Goal: Task Accomplishment & Management: Complete application form

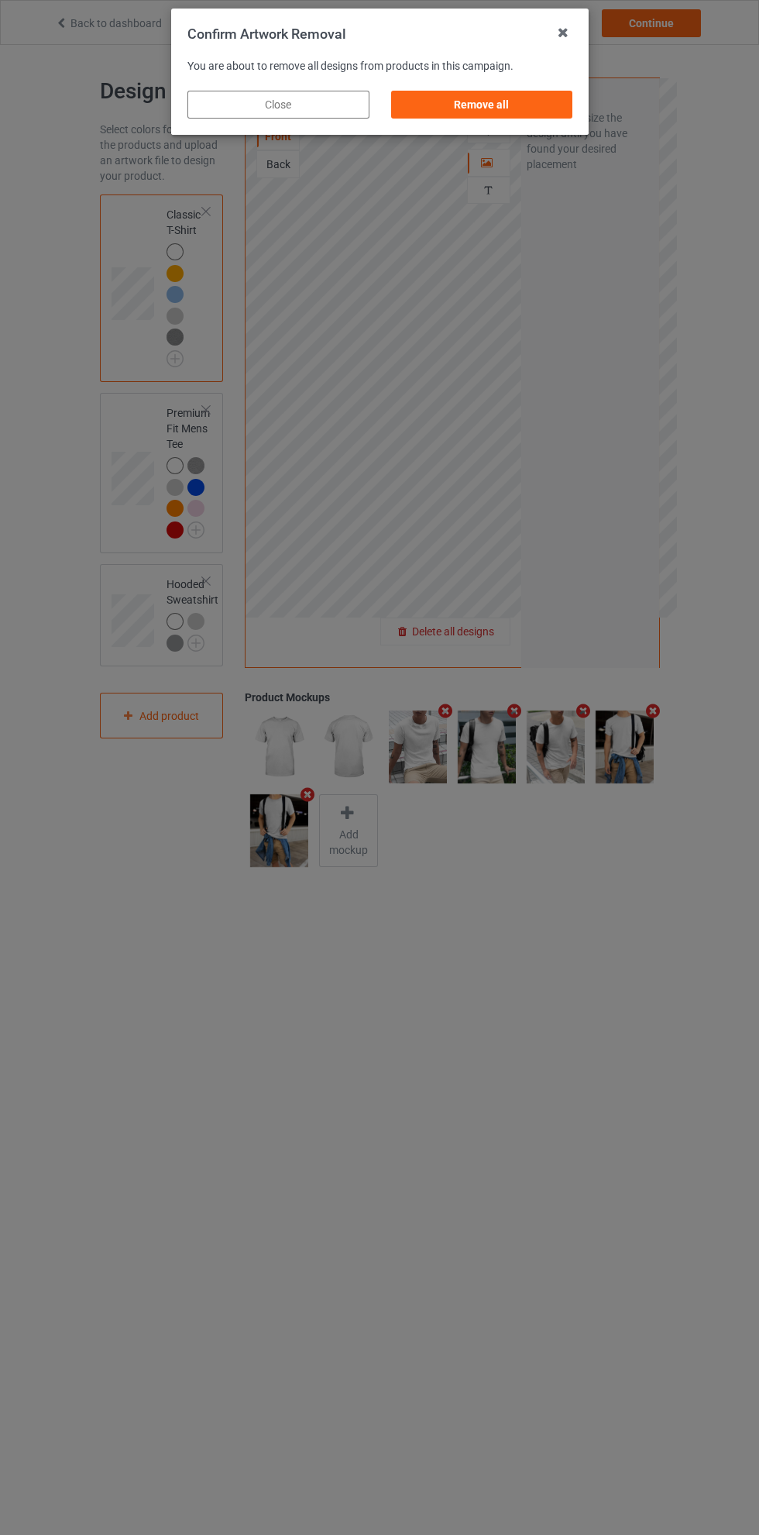
click at [480, 105] on div "Remove all" at bounding box center [482, 105] width 182 height 28
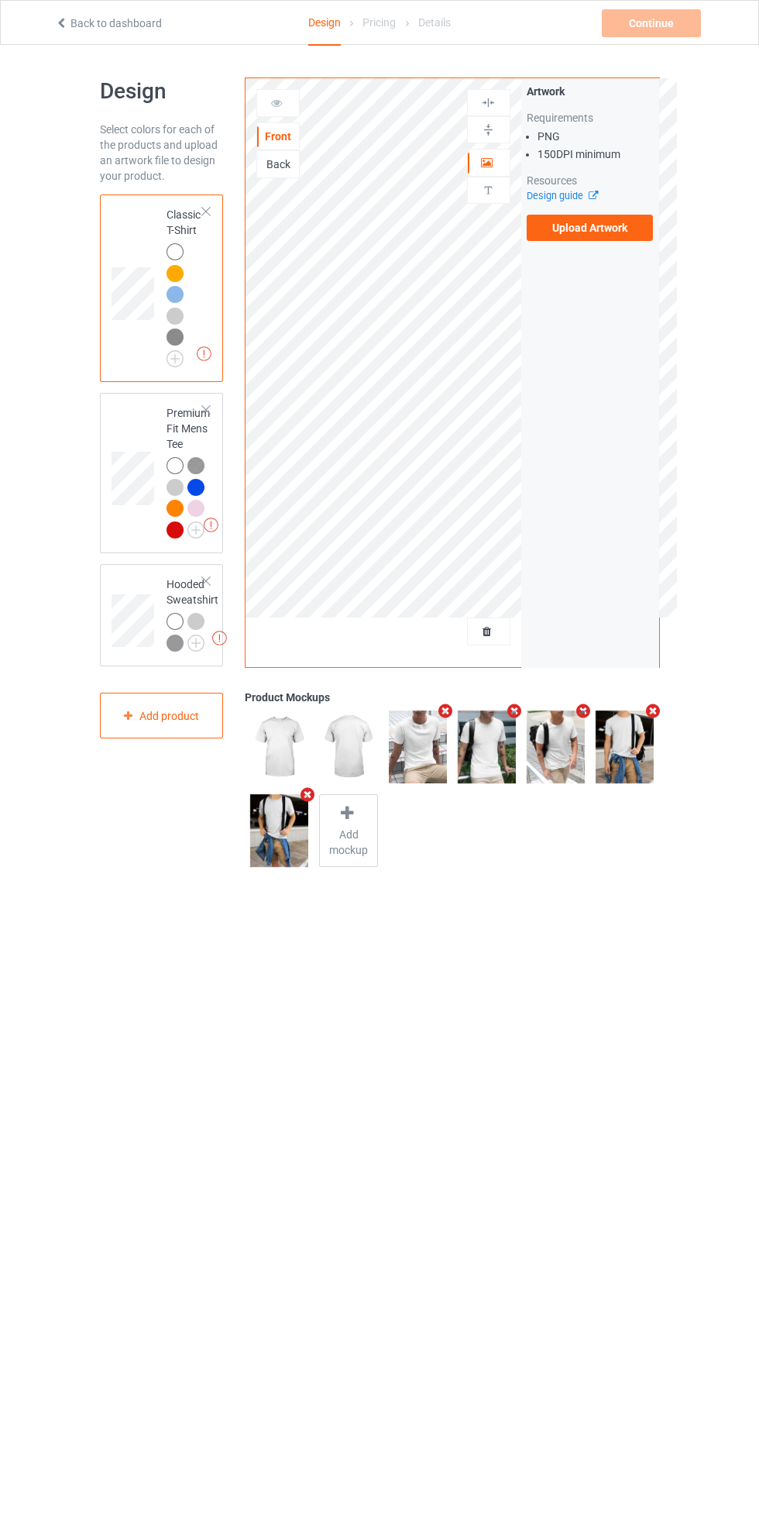
click at [578, 232] on label "Upload Artwork" at bounding box center [590, 228] width 127 height 26
click at [0, 0] on input "Upload Artwork" at bounding box center [0, 0] width 0 height 0
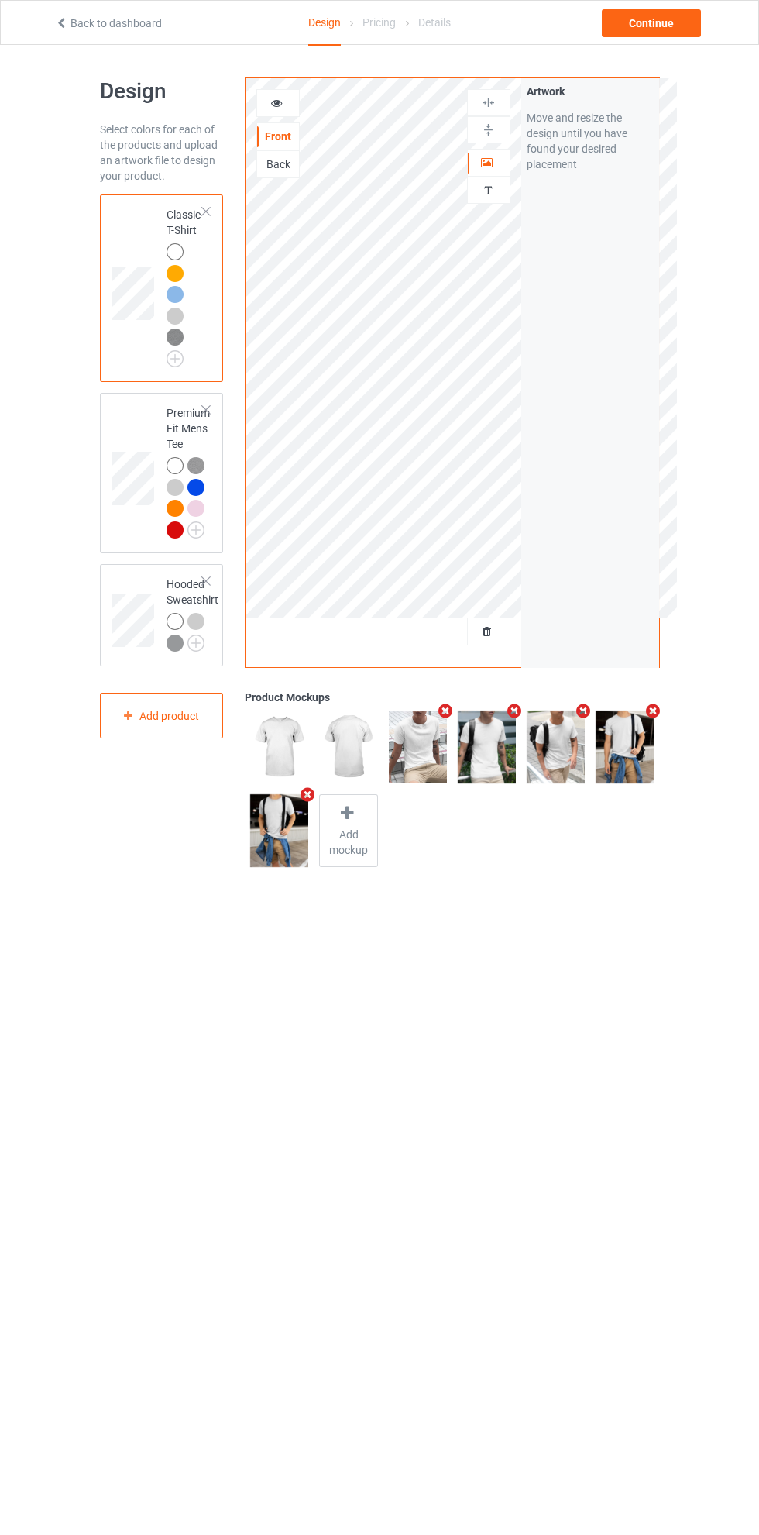
click at [482, 168] on div at bounding box center [489, 162] width 42 height 15
click at [289, 106] on div at bounding box center [278, 102] width 42 height 15
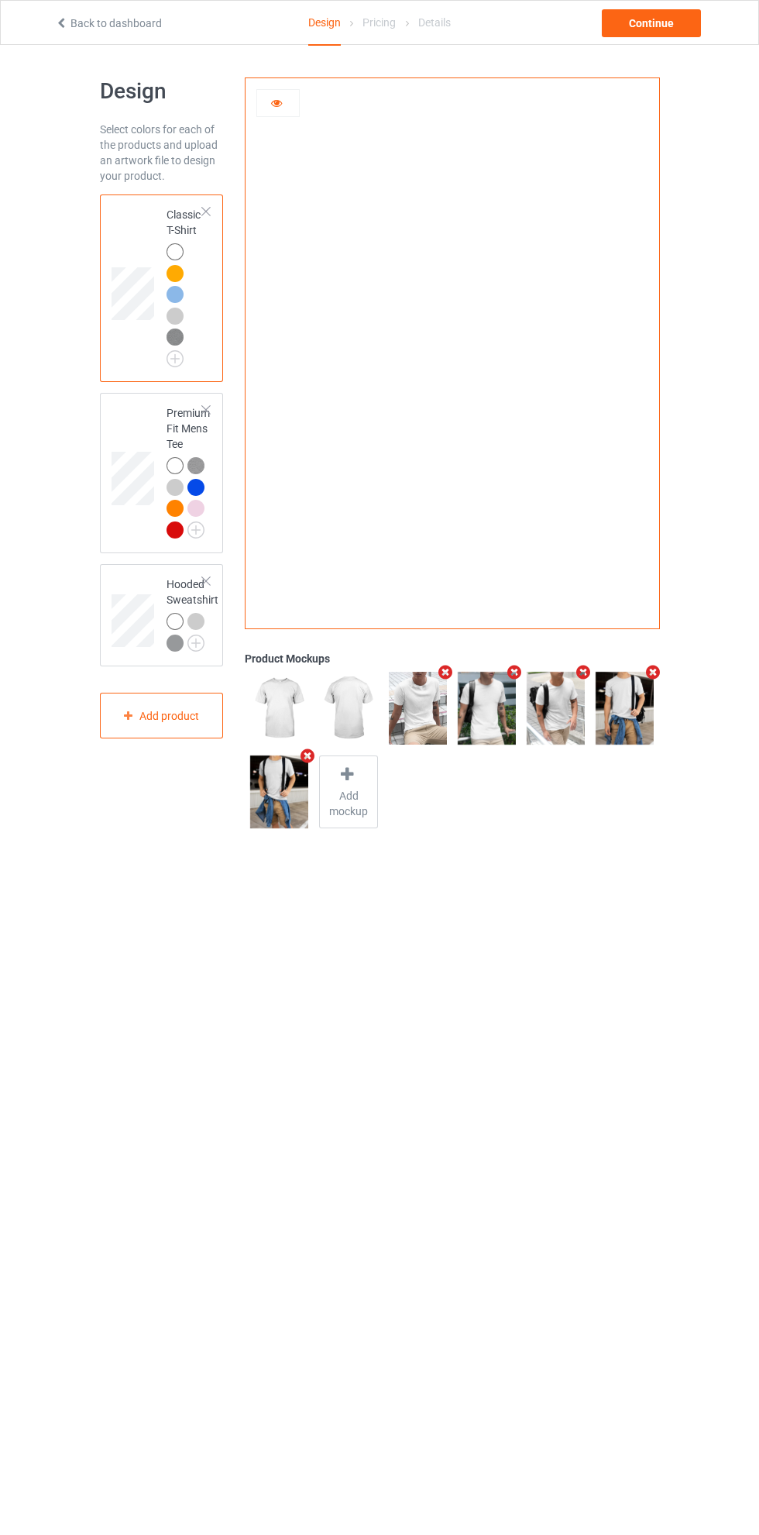
click at [0, 0] on img at bounding box center [0, 0] width 0 height 0
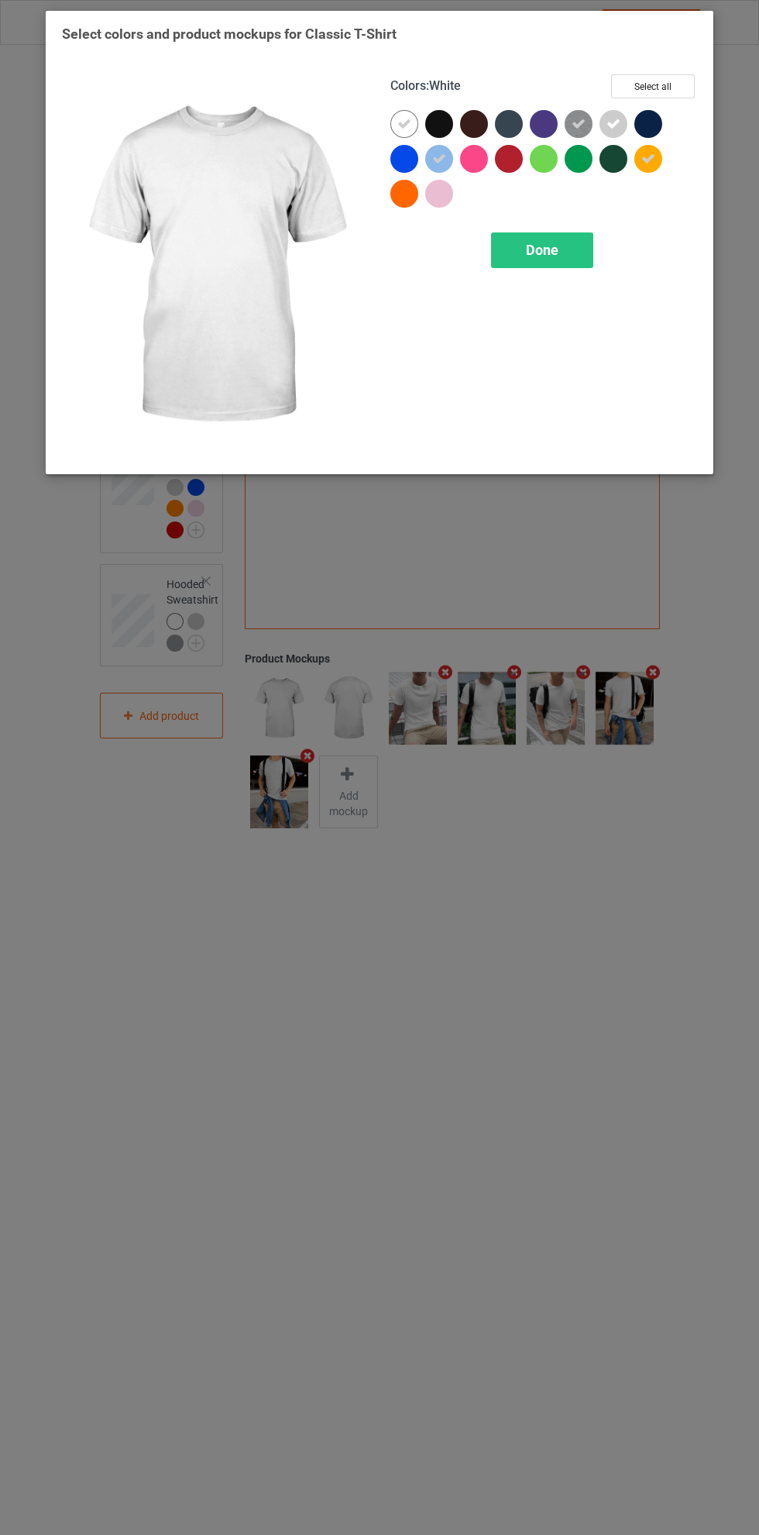
click at [649, 158] on icon at bounding box center [649, 159] width 14 height 14
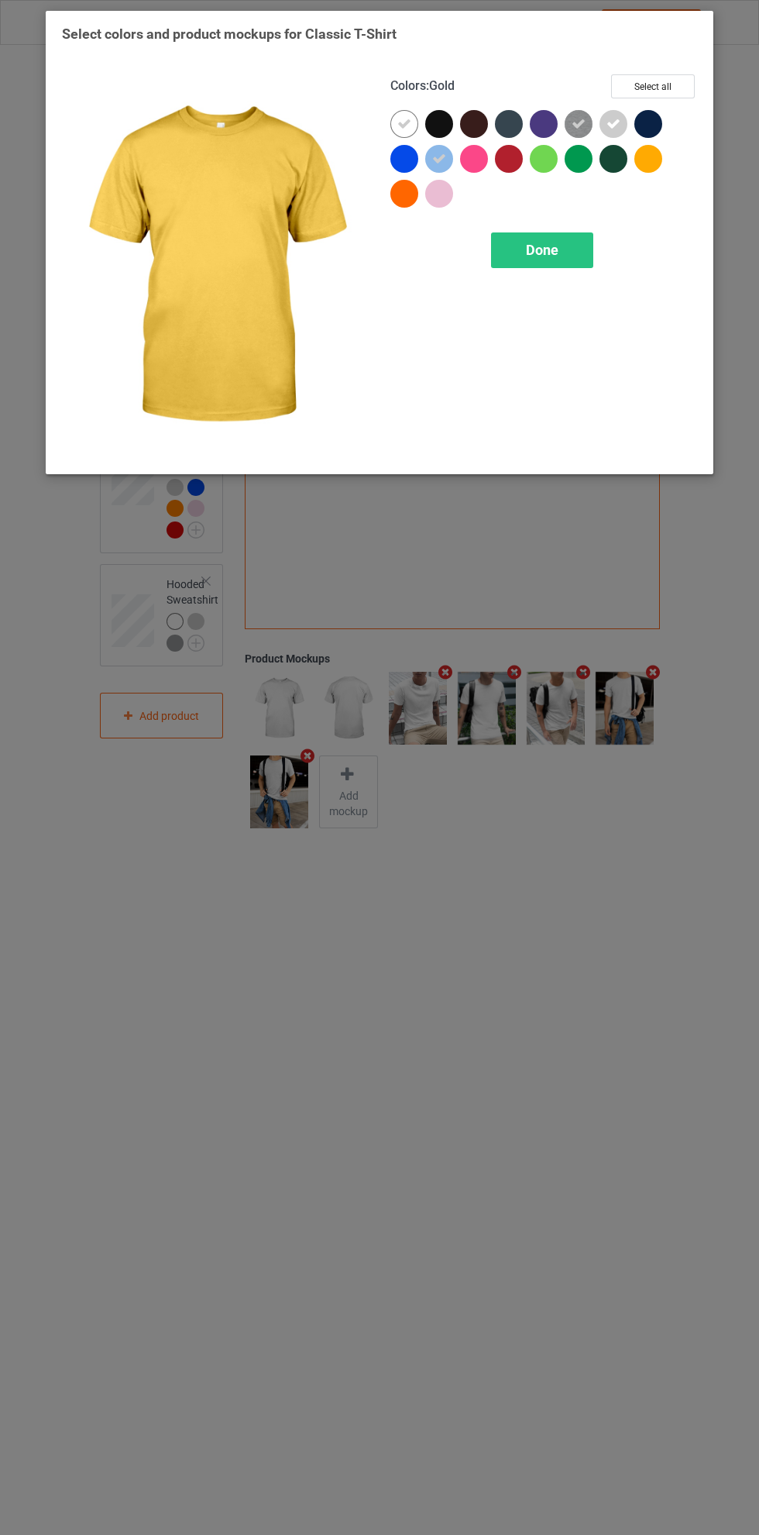
click at [581, 117] on icon at bounding box center [579, 124] width 14 height 14
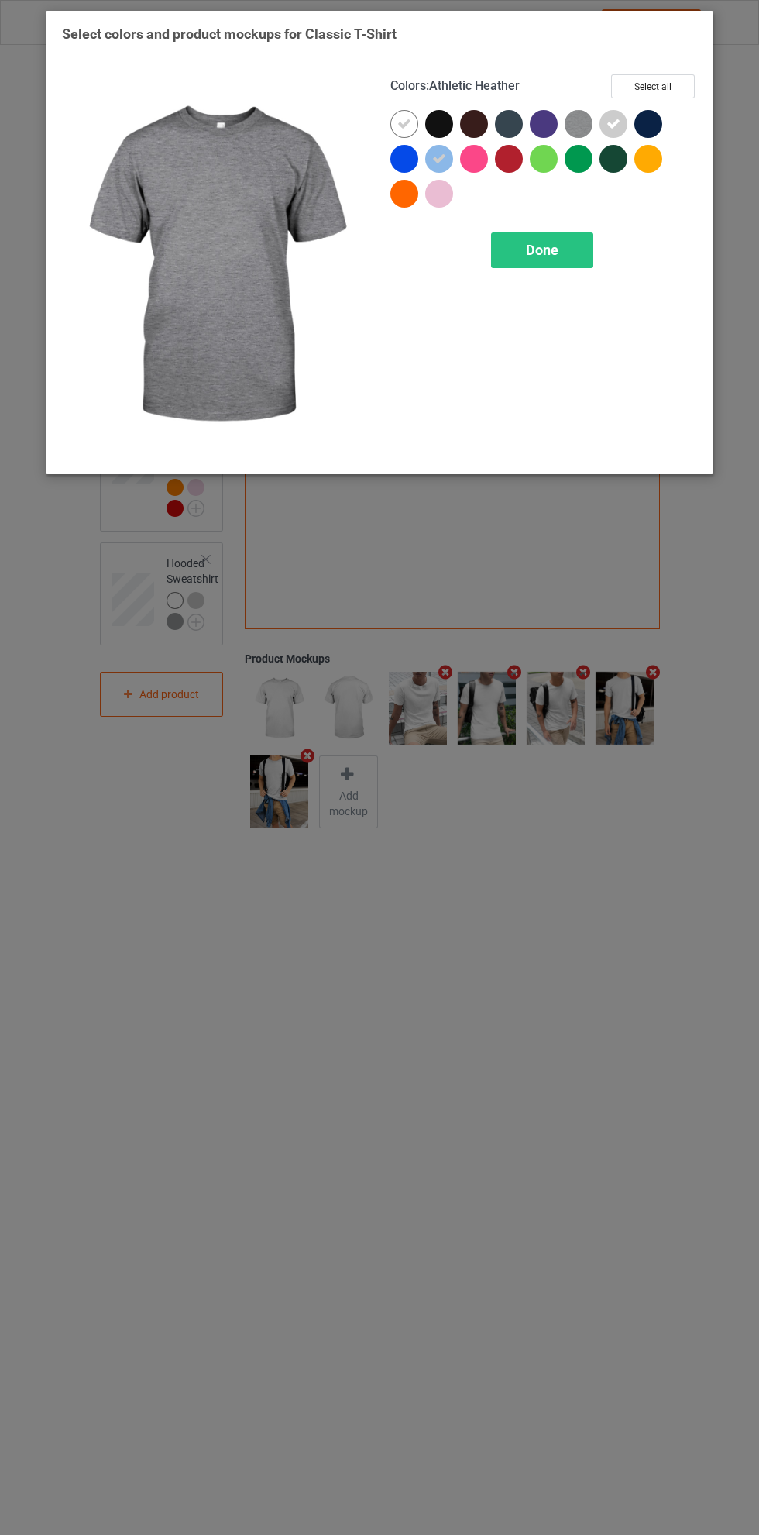
click at [587, 127] on img at bounding box center [579, 124] width 28 height 28
click at [612, 119] on icon at bounding box center [614, 124] width 14 height 14
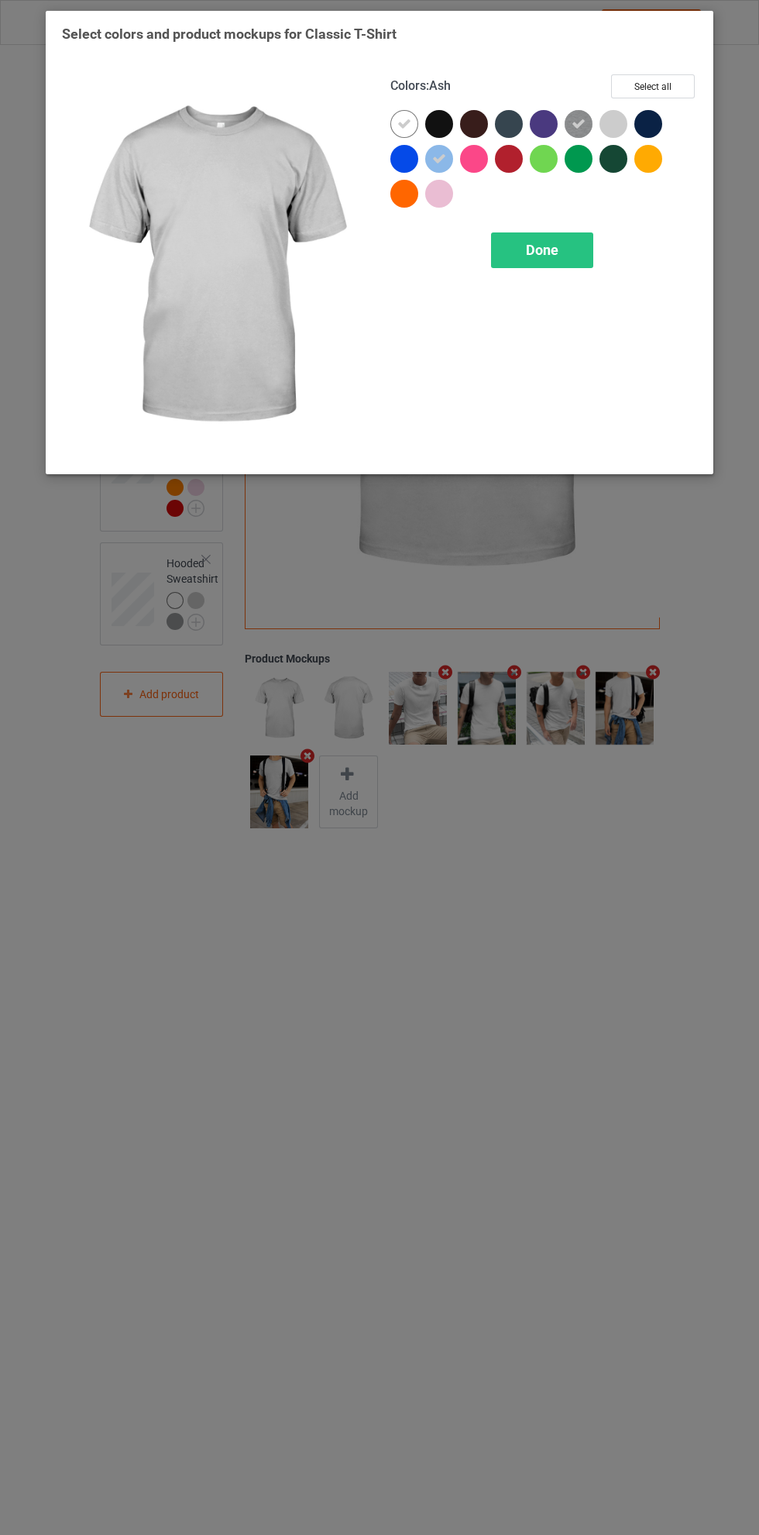
click at [439, 158] on icon at bounding box center [439, 159] width 14 height 14
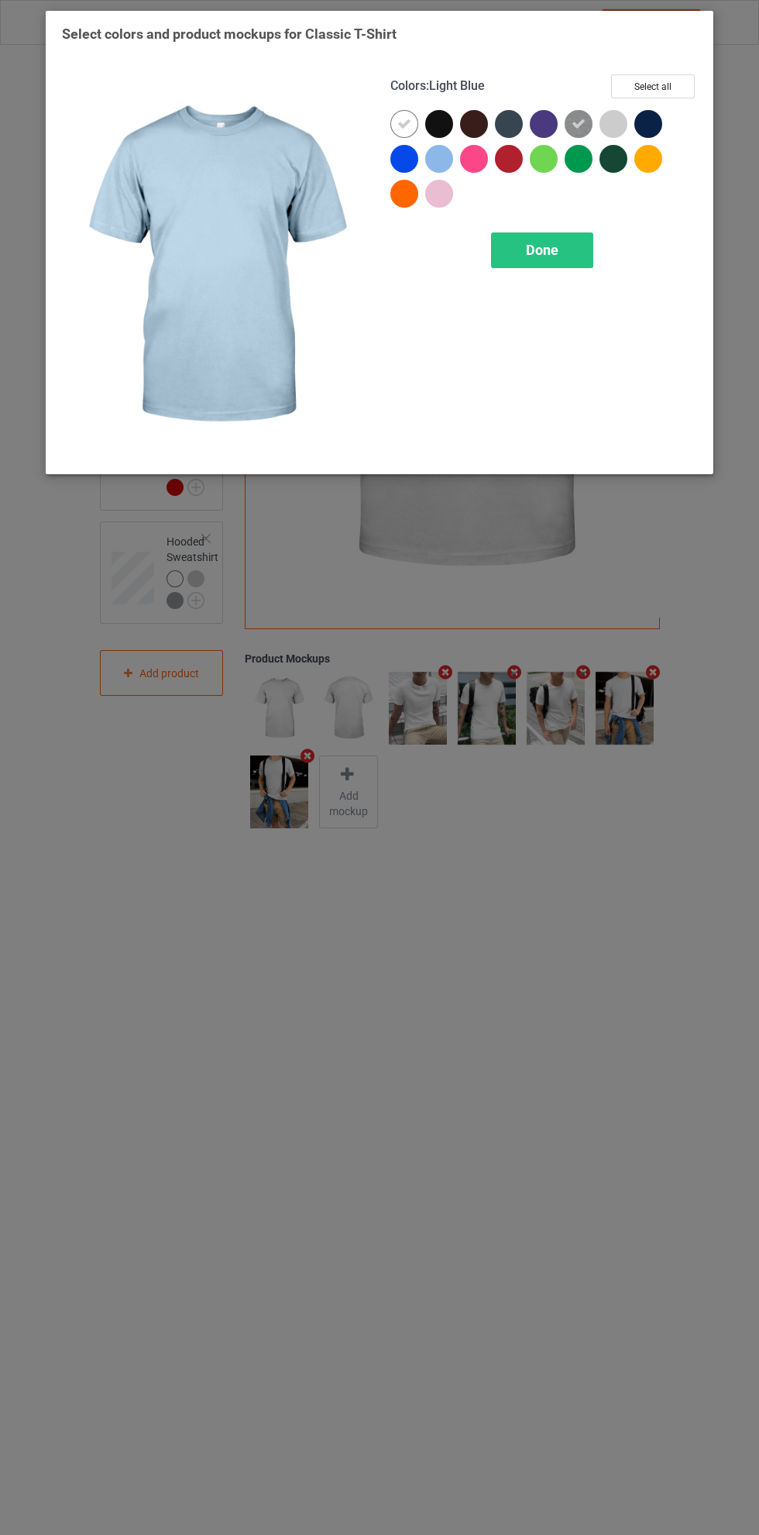
click at [549, 239] on div "Done" at bounding box center [542, 250] width 102 height 36
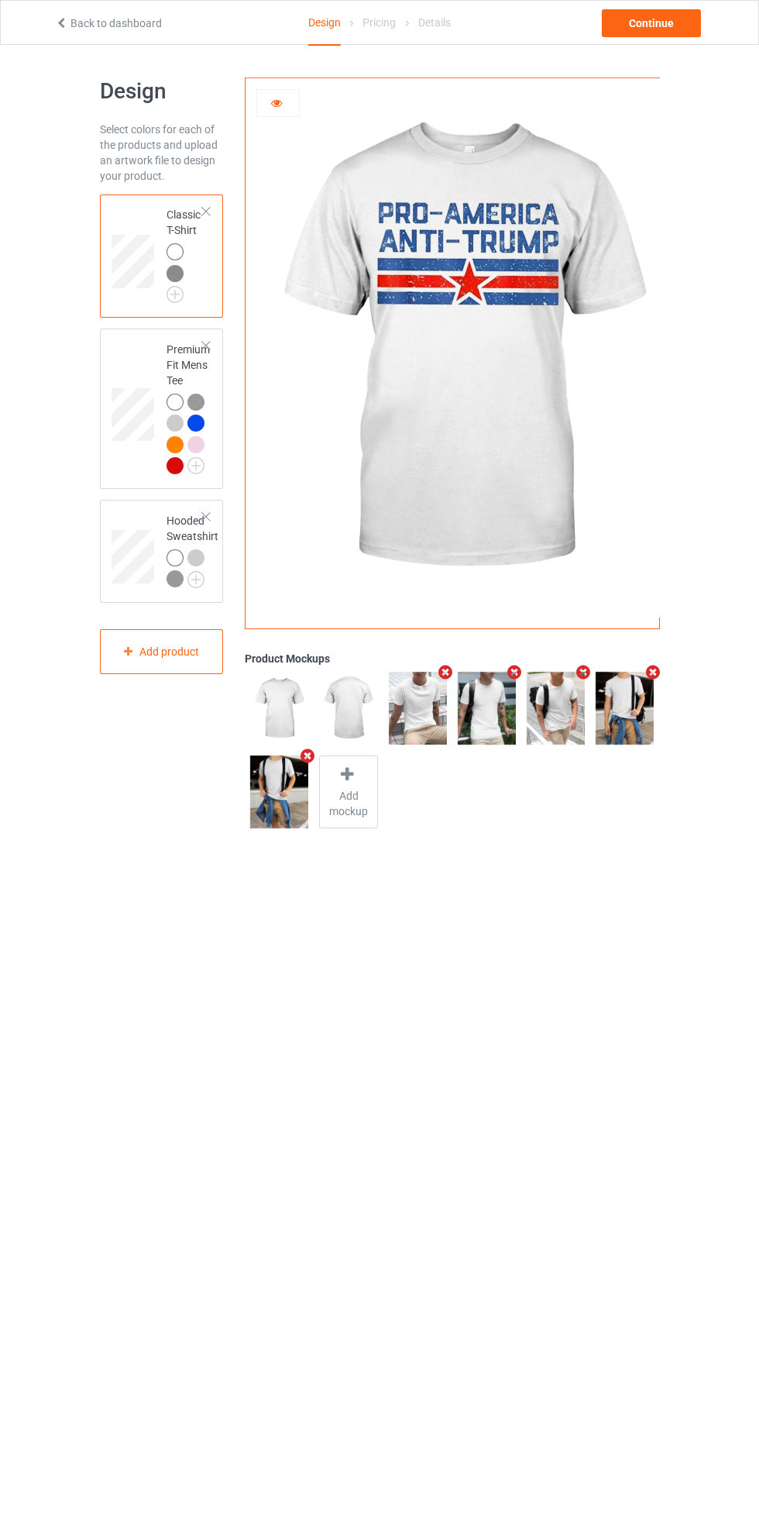
click at [0, 0] on img at bounding box center [0, 0] width 0 height 0
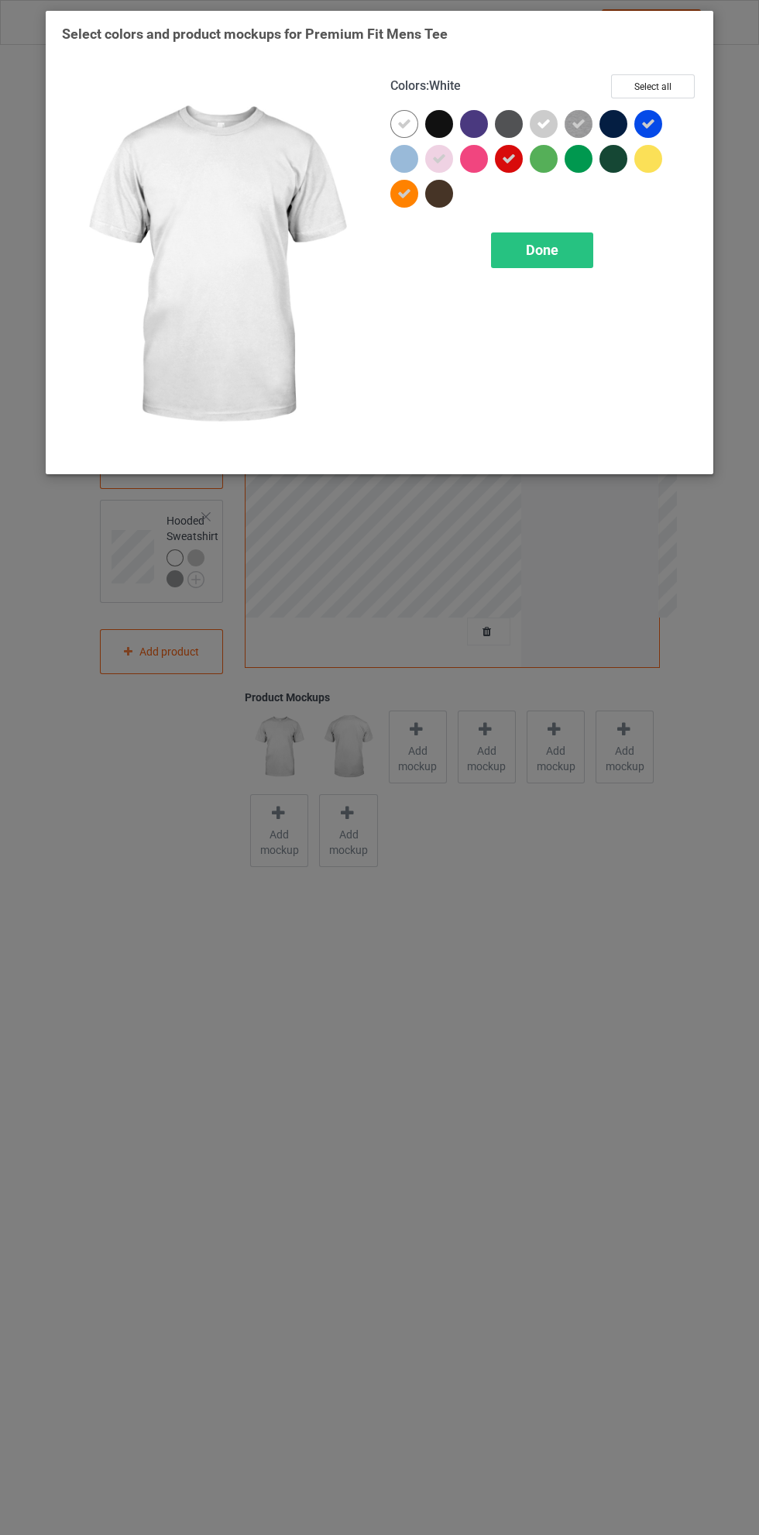
click at [408, 156] on div at bounding box center [405, 159] width 28 height 28
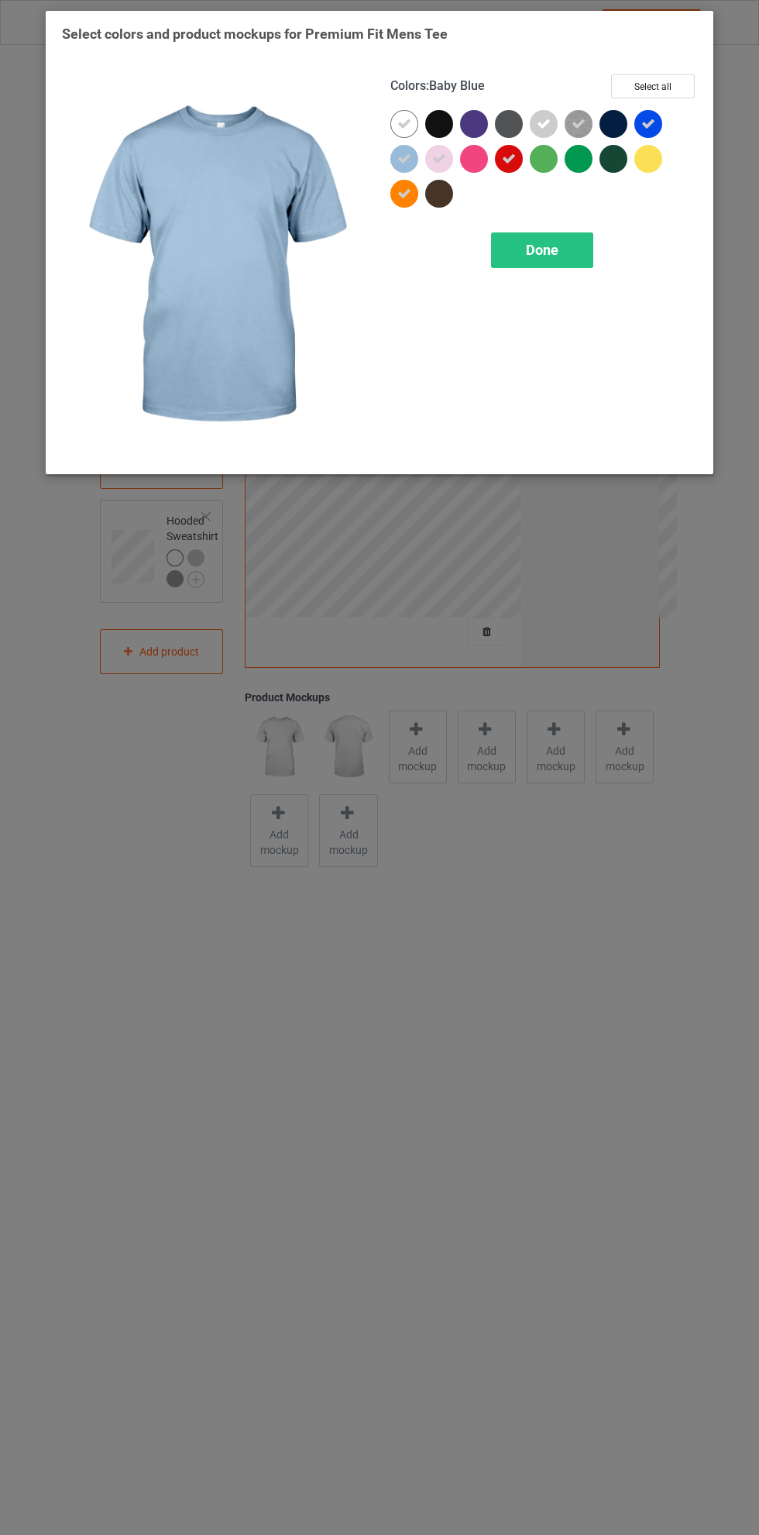
click at [582, 119] on icon at bounding box center [579, 124] width 14 height 14
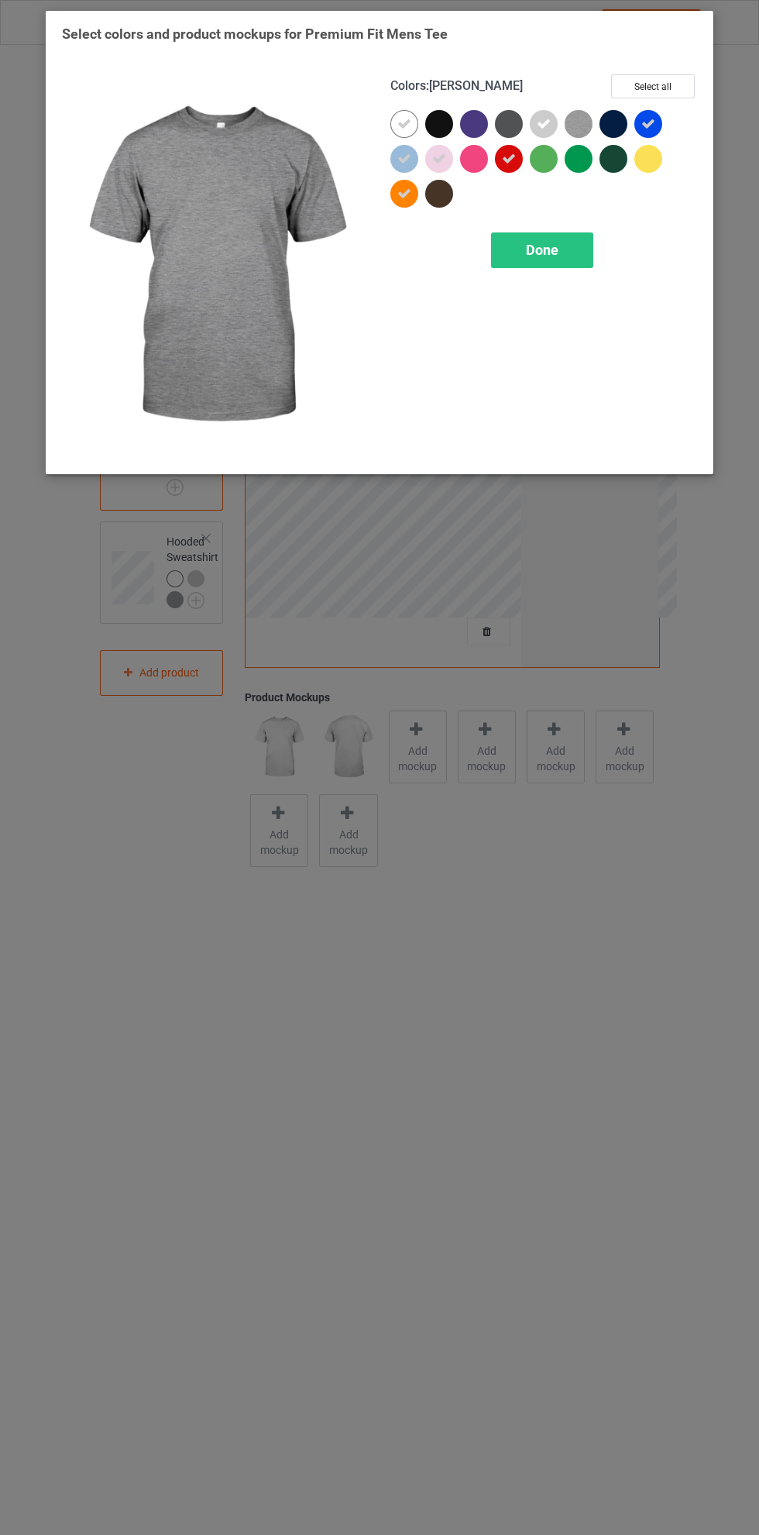
click at [509, 158] on icon at bounding box center [509, 159] width 14 height 14
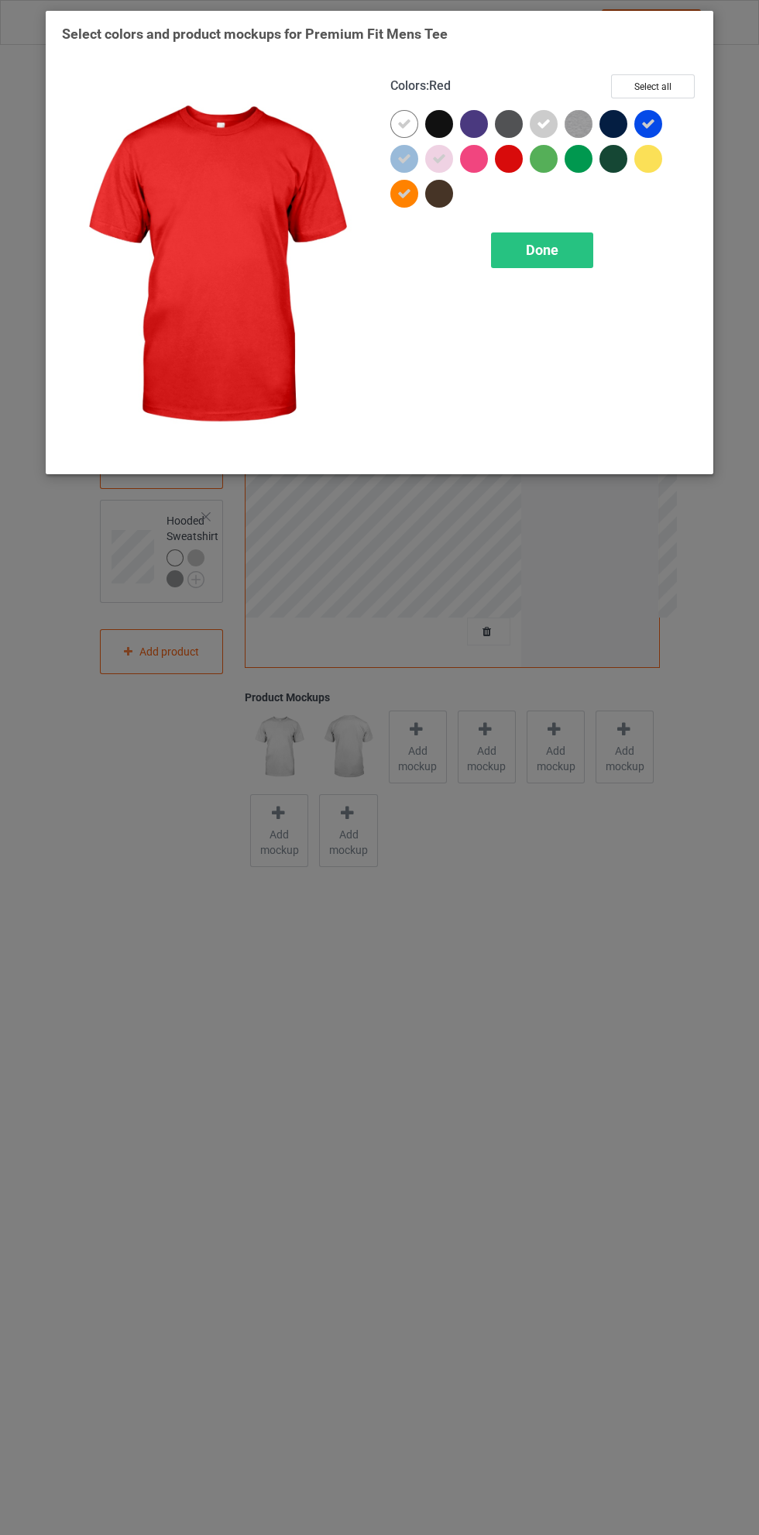
click at [409, 200] on icon at bounding box center [404, 194] width 14 height 14
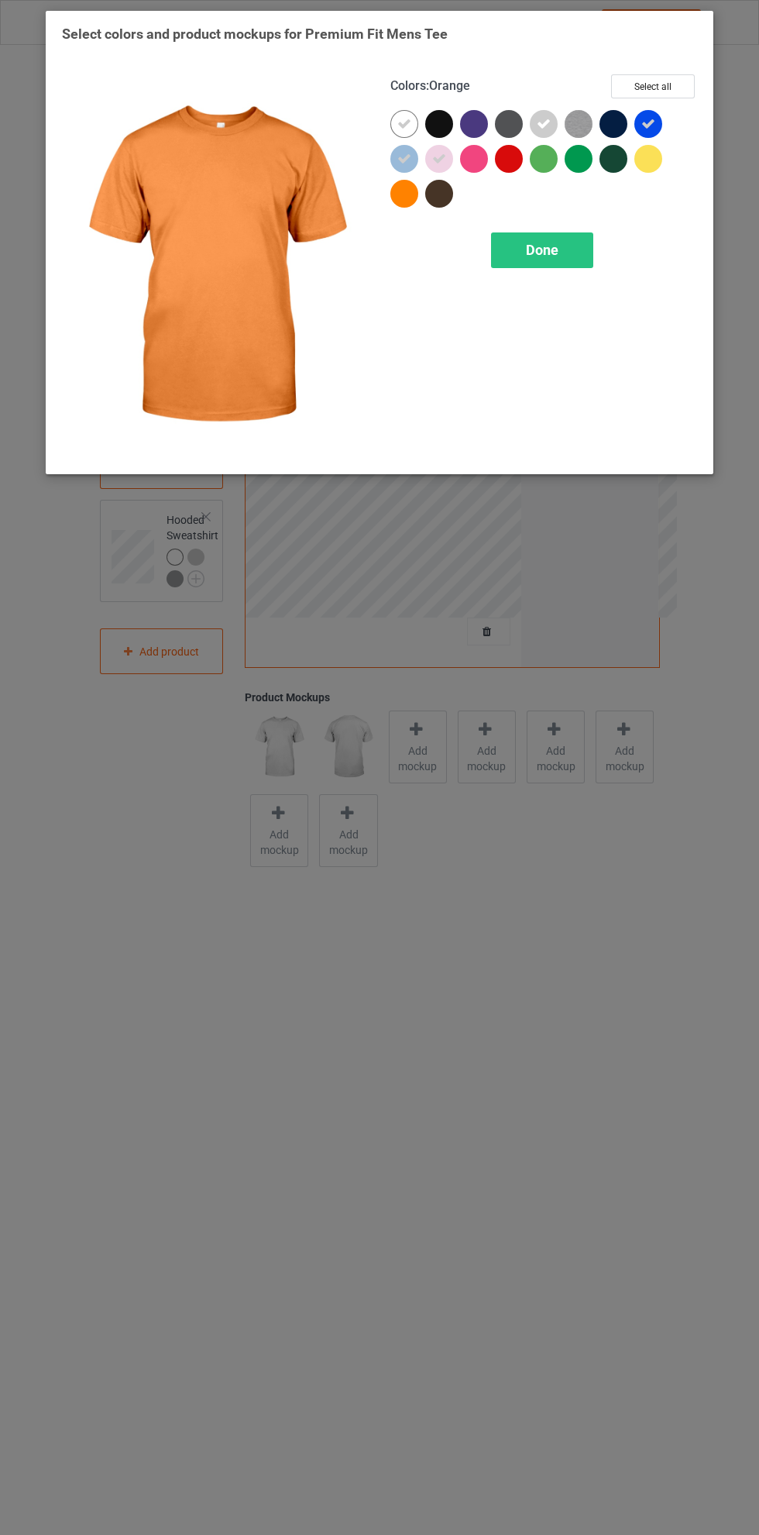
click at [573, 246] on div "Done" at bounding box center [542, 250] width 102 height 36
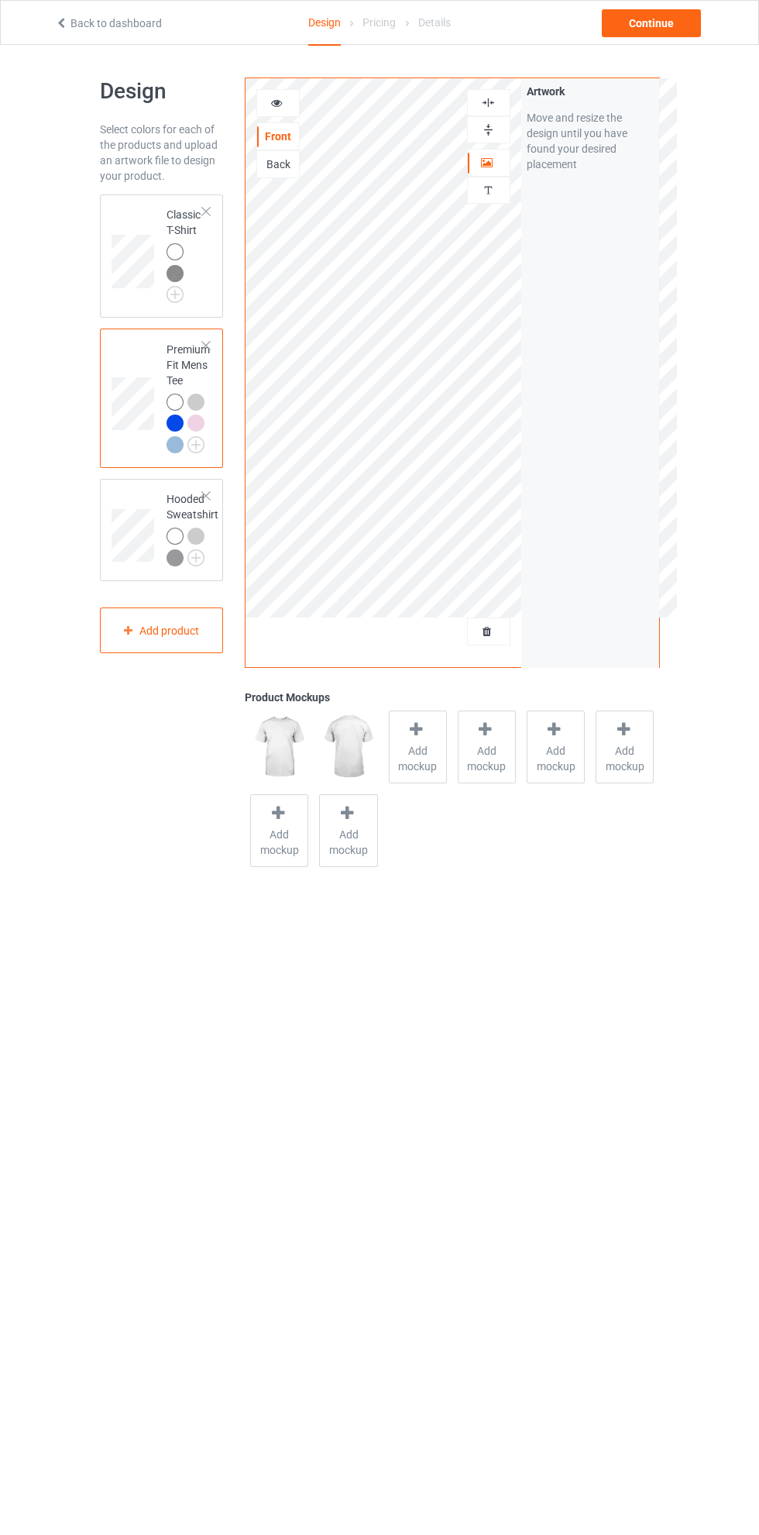
click at [0, 0] on img at bounding box center [0, 0] width 0 height 0
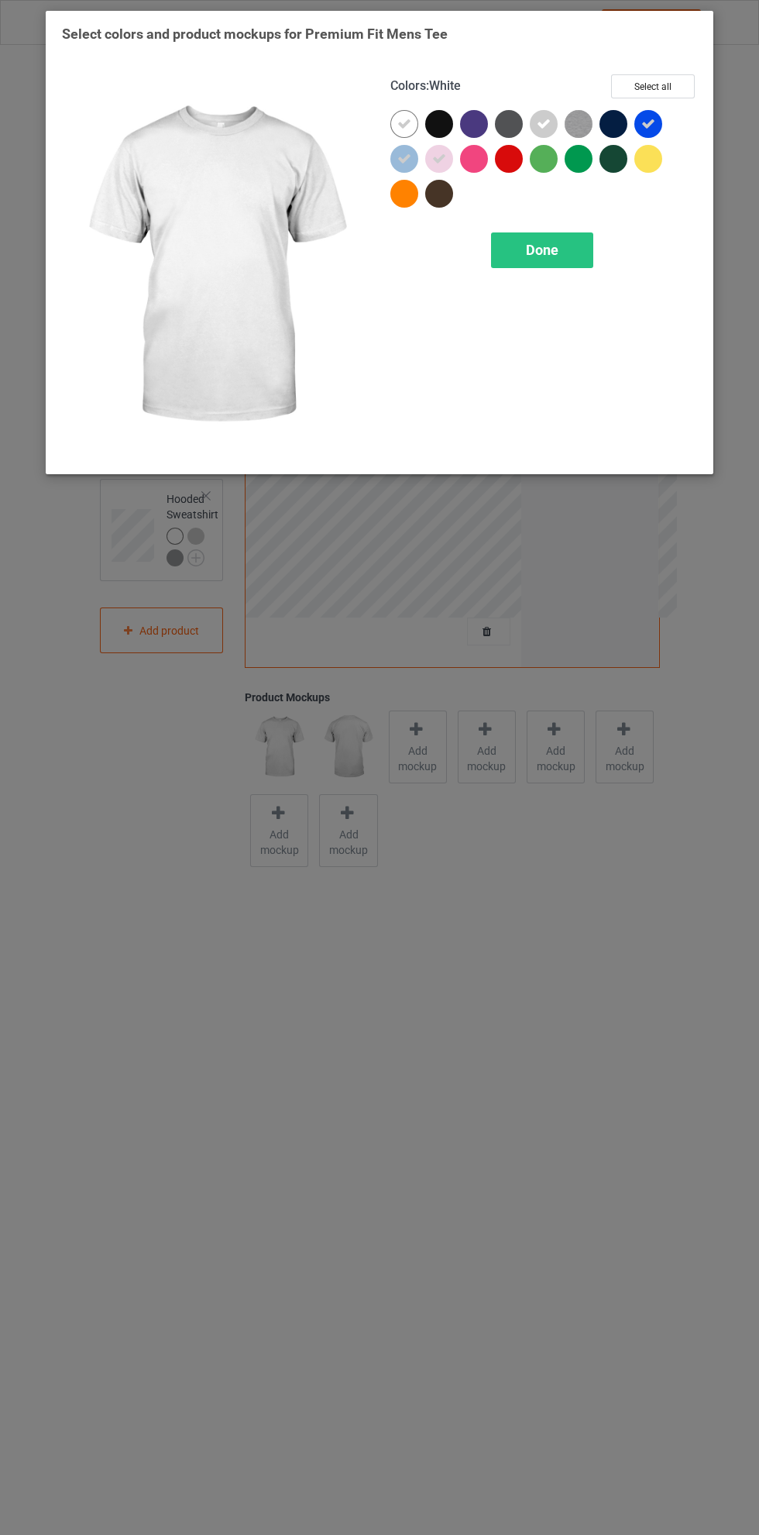
click at [439, 153] on icon at bounding box center [439, 159] width 14 height 14
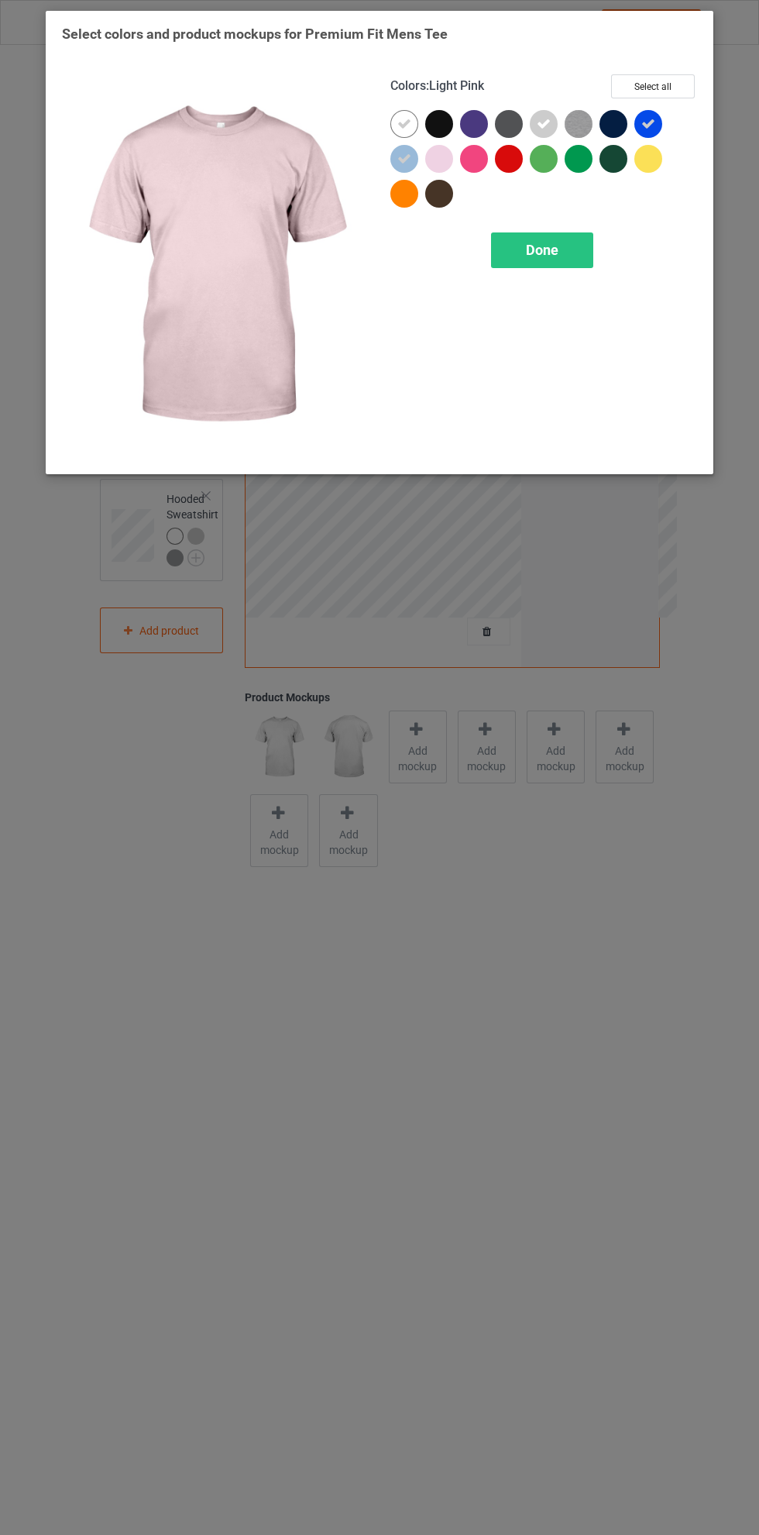
click at [652, 118] on icon at bounding box center [649, 124] width 14 height 14
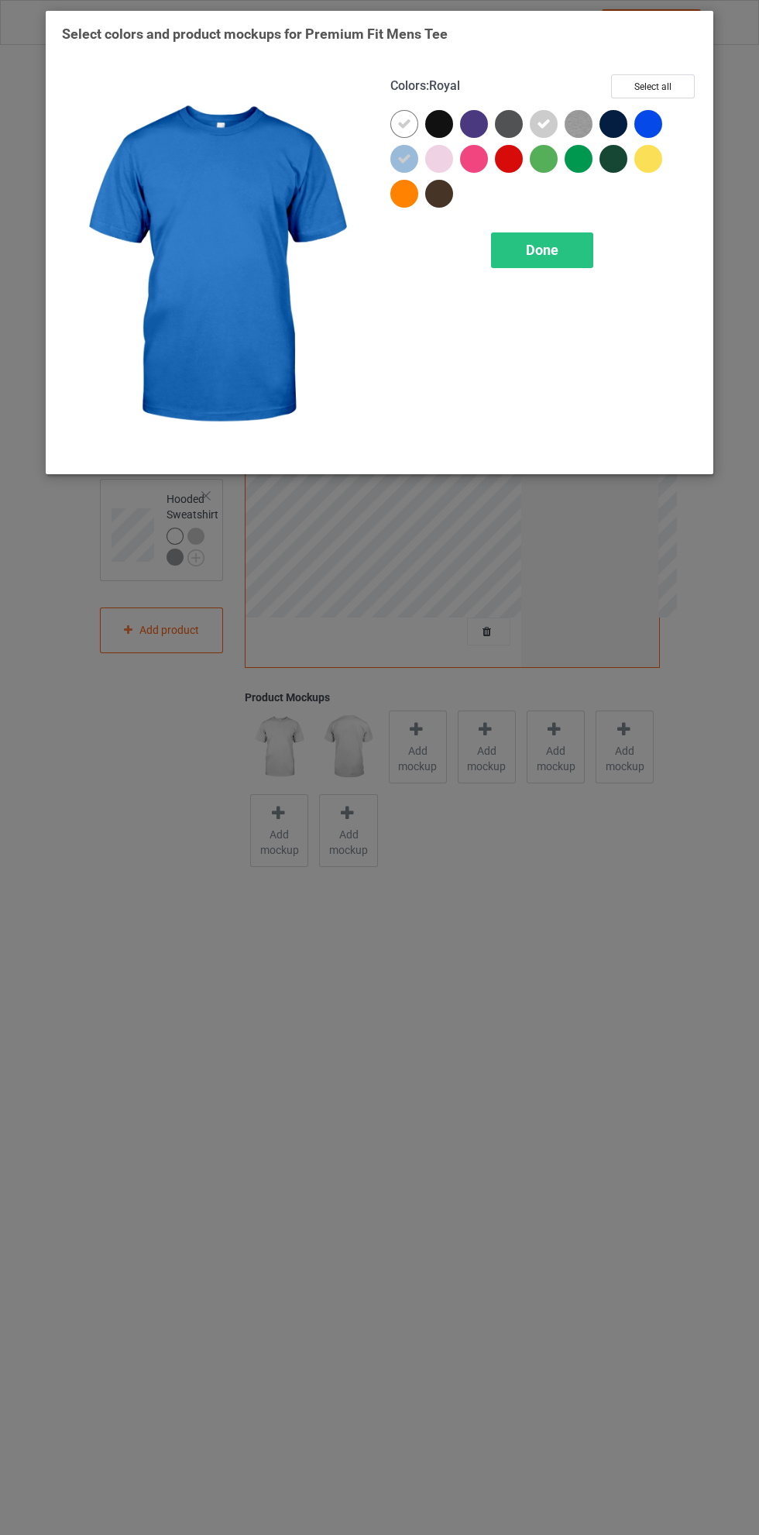
click at [555, 249] on span "Done" at bounding box center [542, 250] width 33 height 16
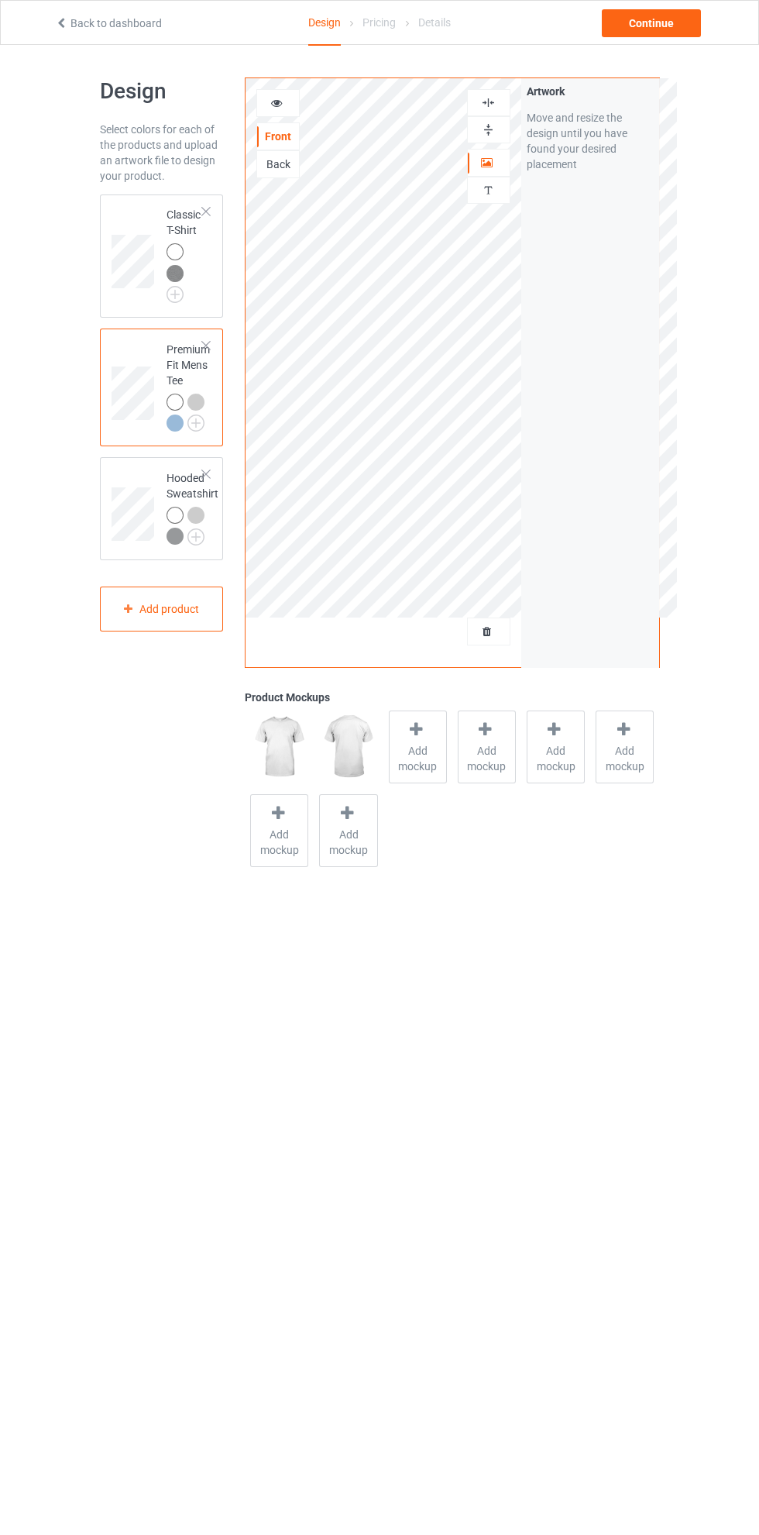
click at [0, 0] on img at bounding box center [0, 0] width 0 height 0
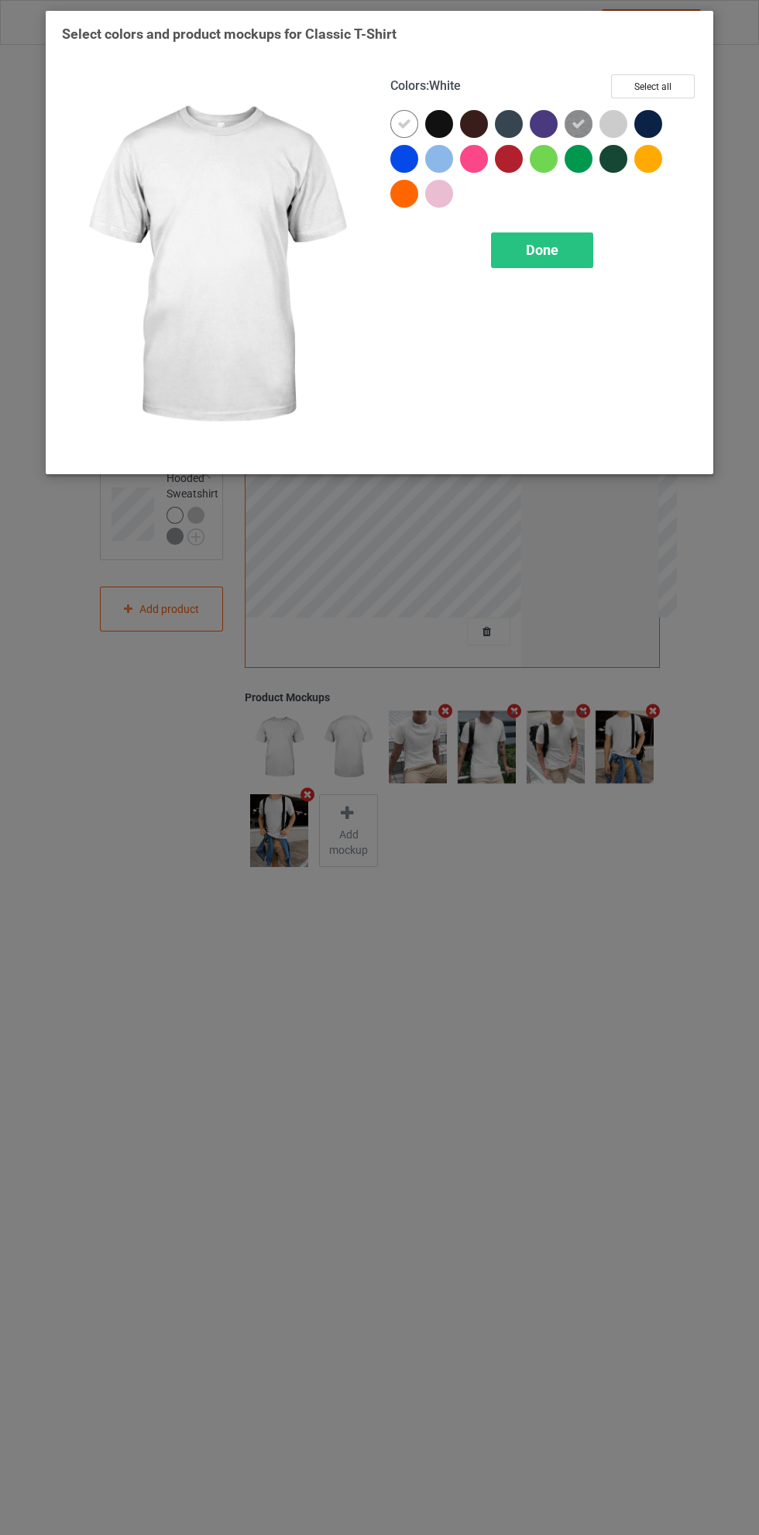
click at [445, 161] on div at bounding box center [439, 159] width 28 height 28
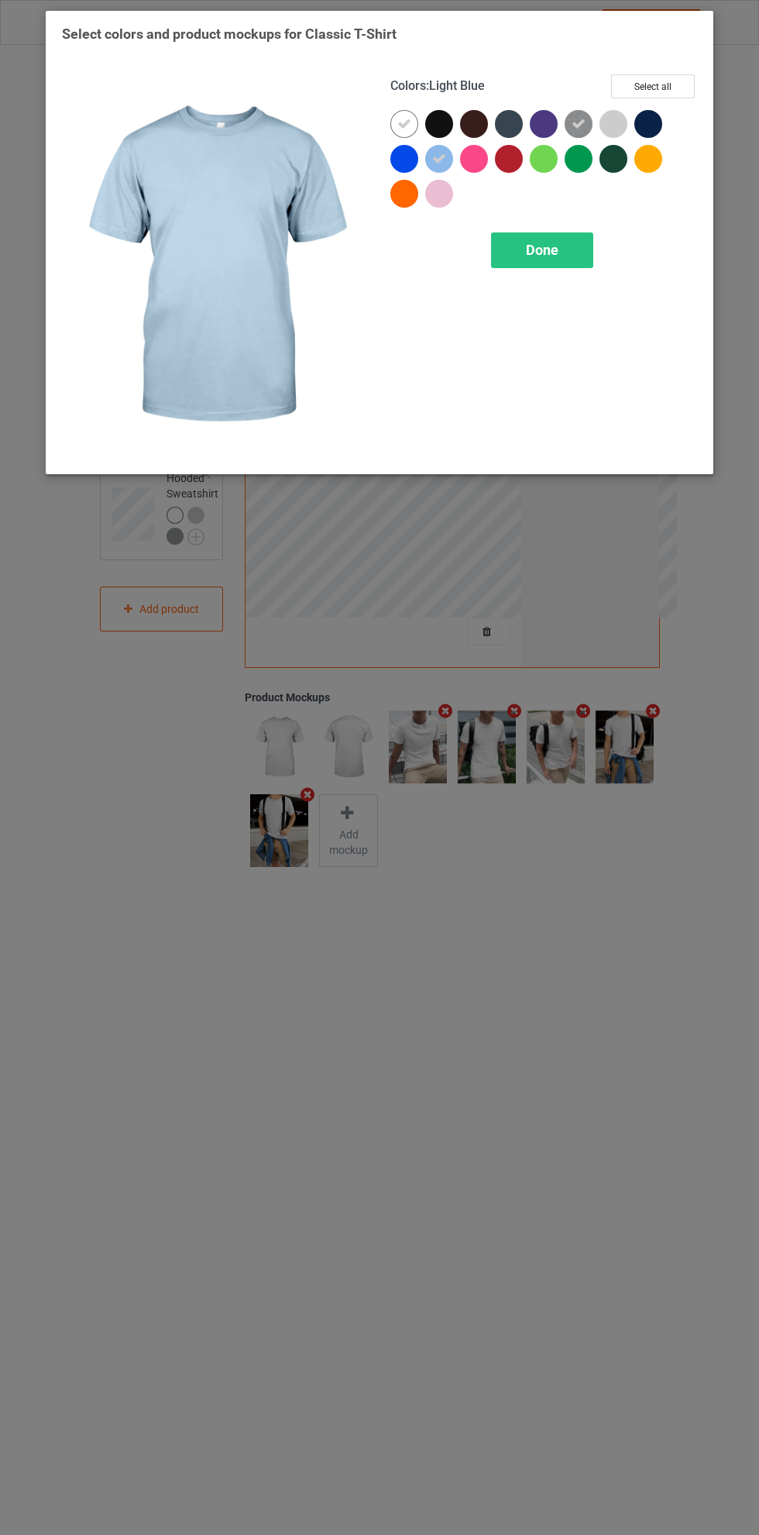
click at [408, 202] on div at bounding box center [405, 194] width 28 height 28
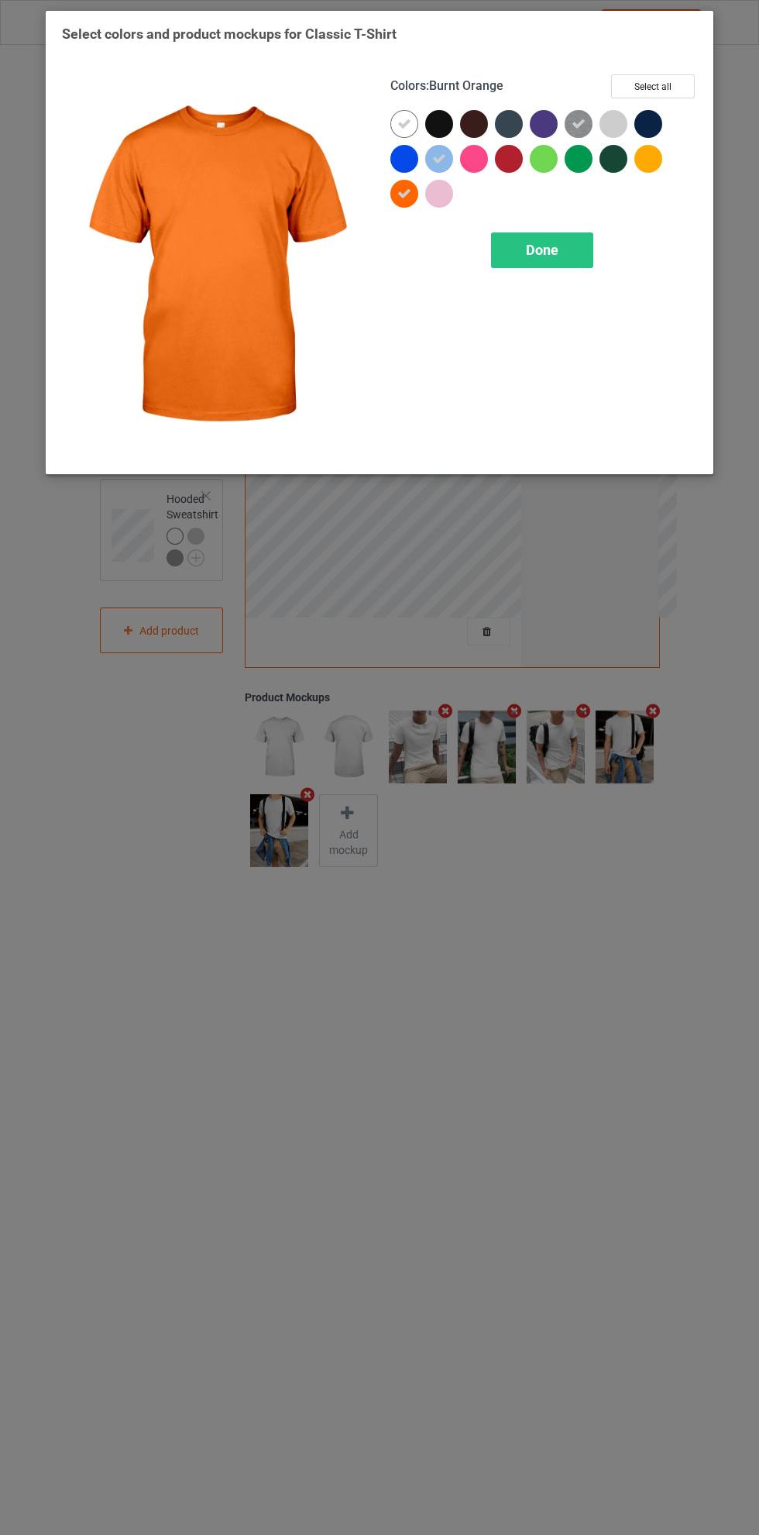
click at [404, 193] on icon at bounding box center [404, 194] width 14 height 14
click at [614, 124] on div at bounding box center [614, 124] width 28 height 28
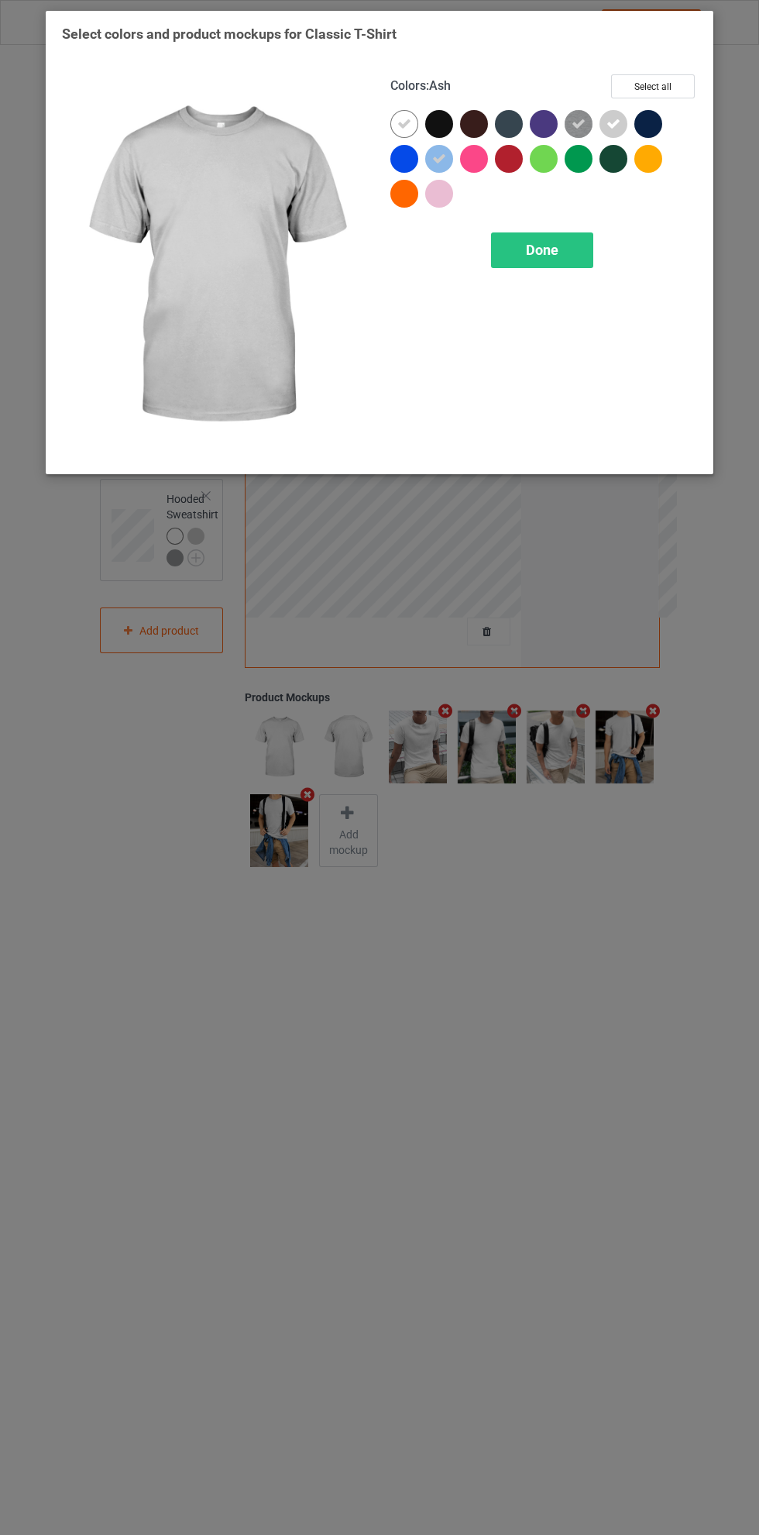
click at [580, 117] on icon at bounding box center [579, 124] width 14 height 14
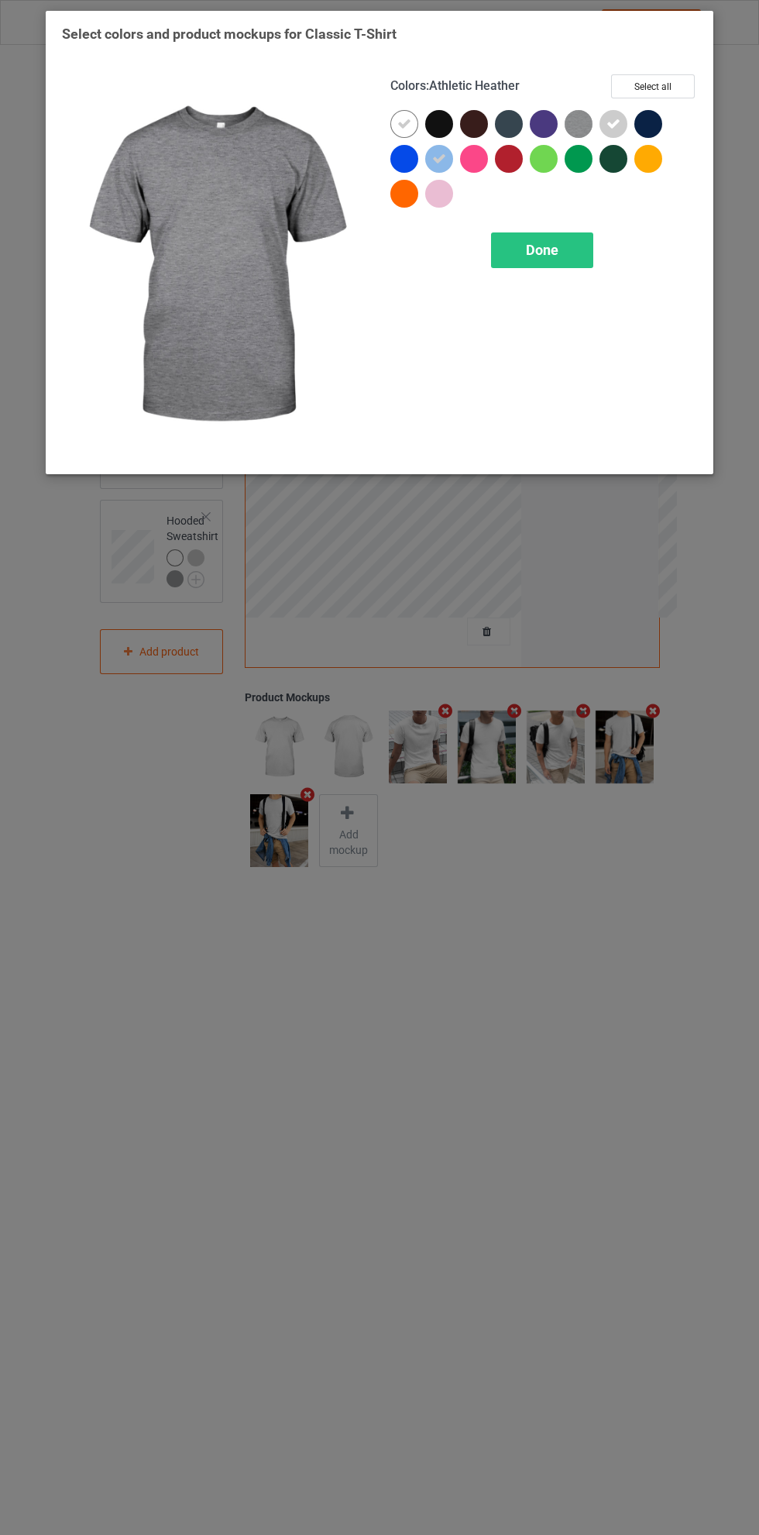
click at [452, 191] on div at bounding box center [439, 194] width 28 height 28
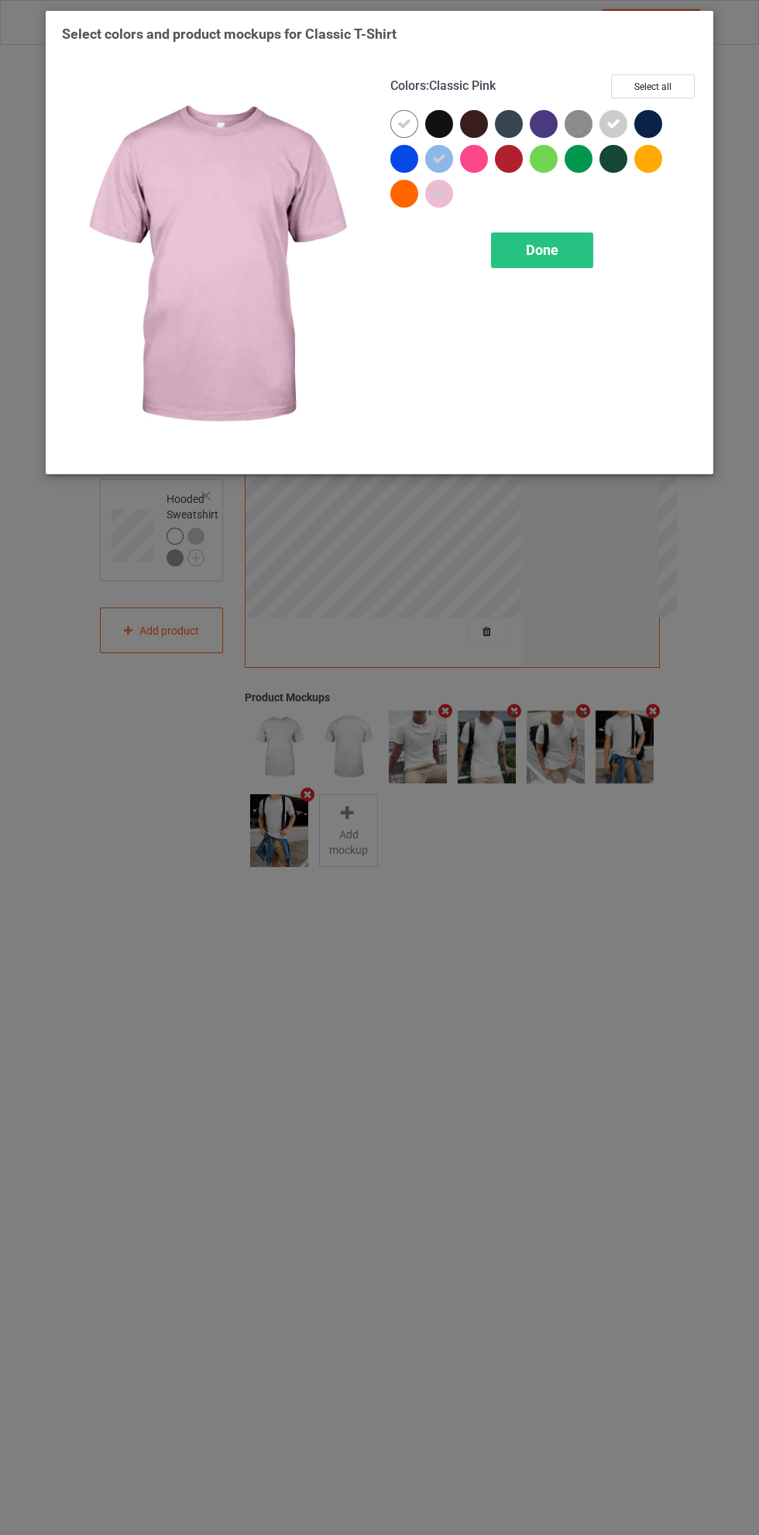
click at [557, 239] on div "Done" at bounding box center [542, 250] width 102 height 36
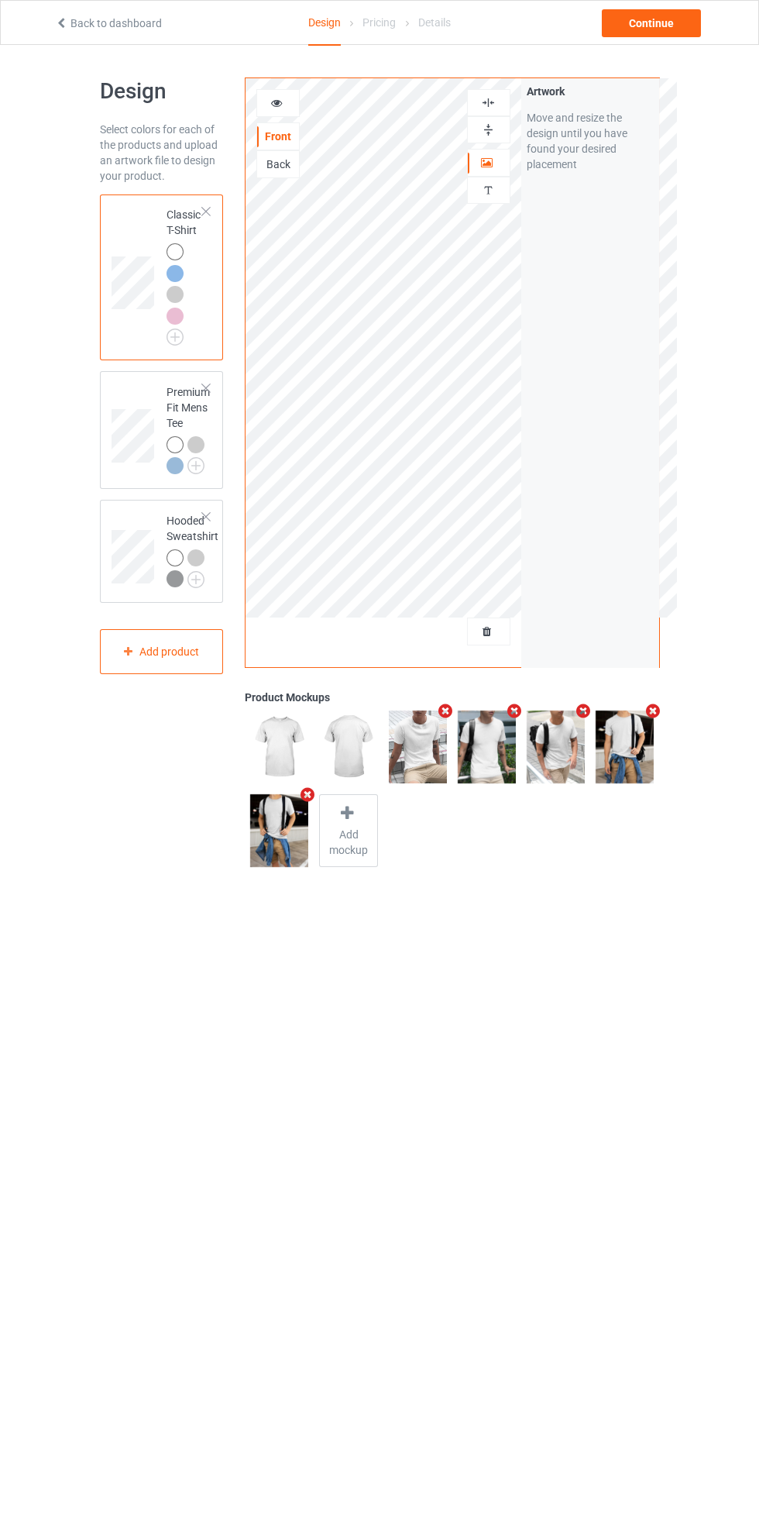
click at [185, 311] on div at bounding box center [178, 319] width 22 height 22
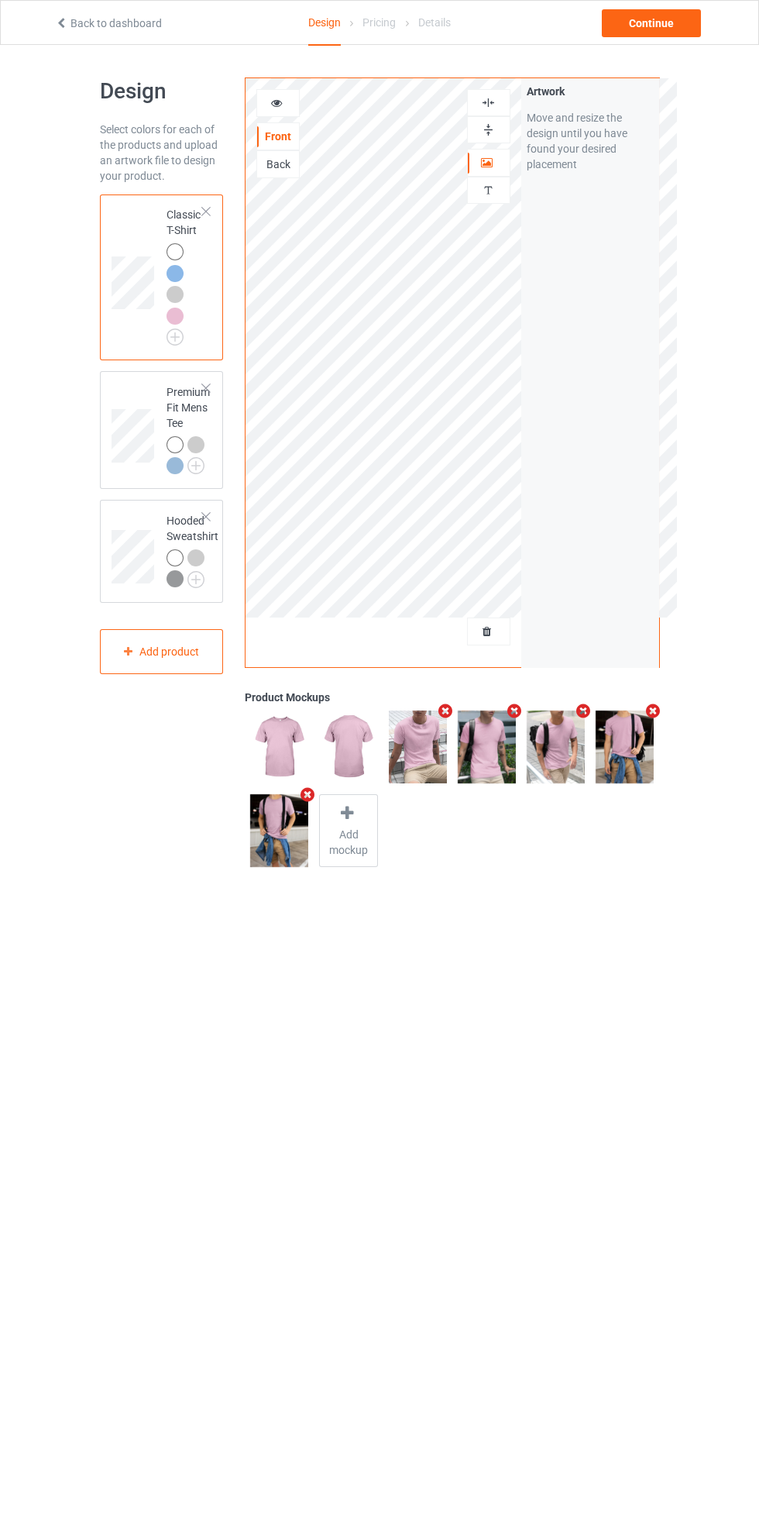
click at [294, 102] on div at bounding box center [278, 102] width 42 height 15
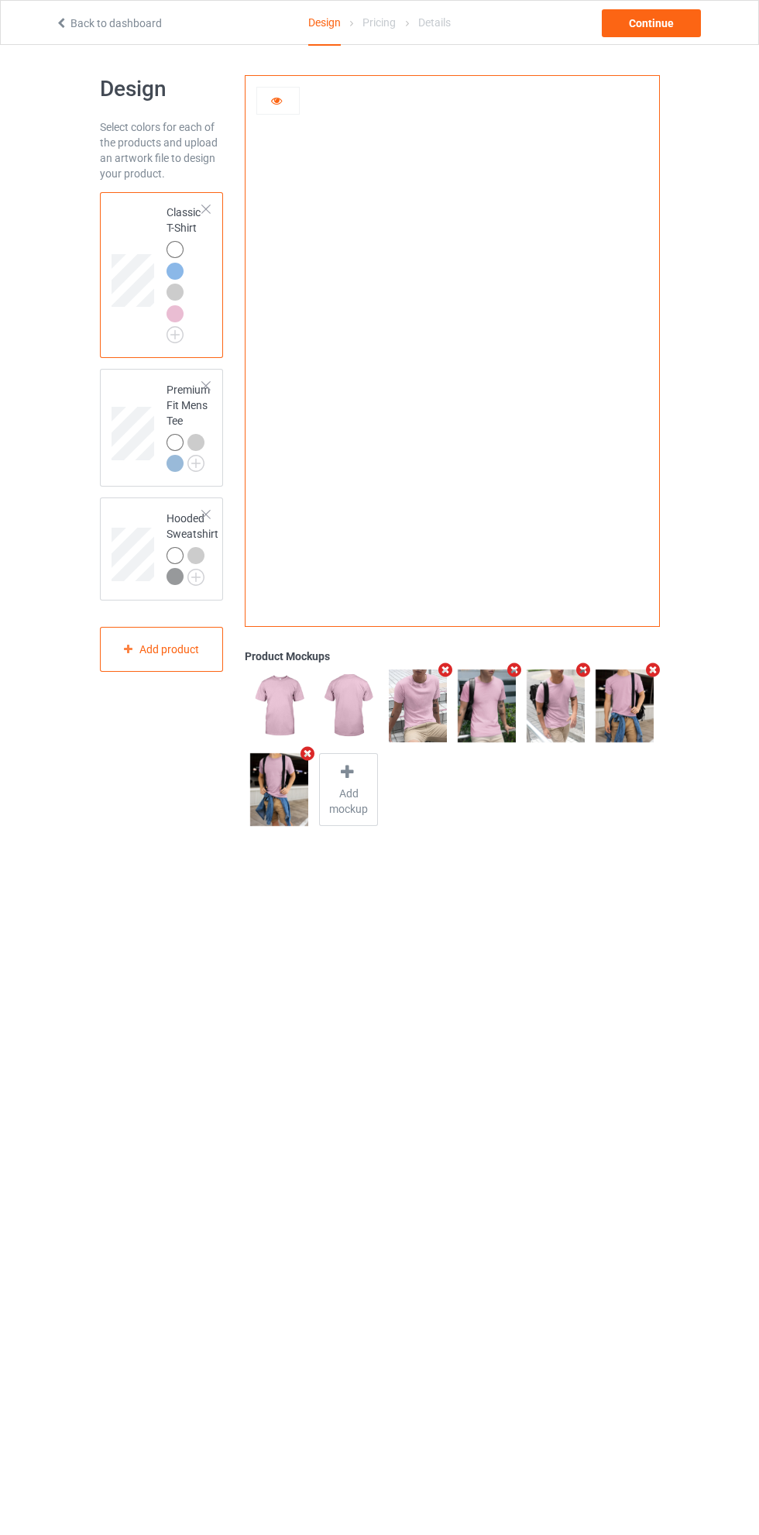
scroll to position [8, 0]
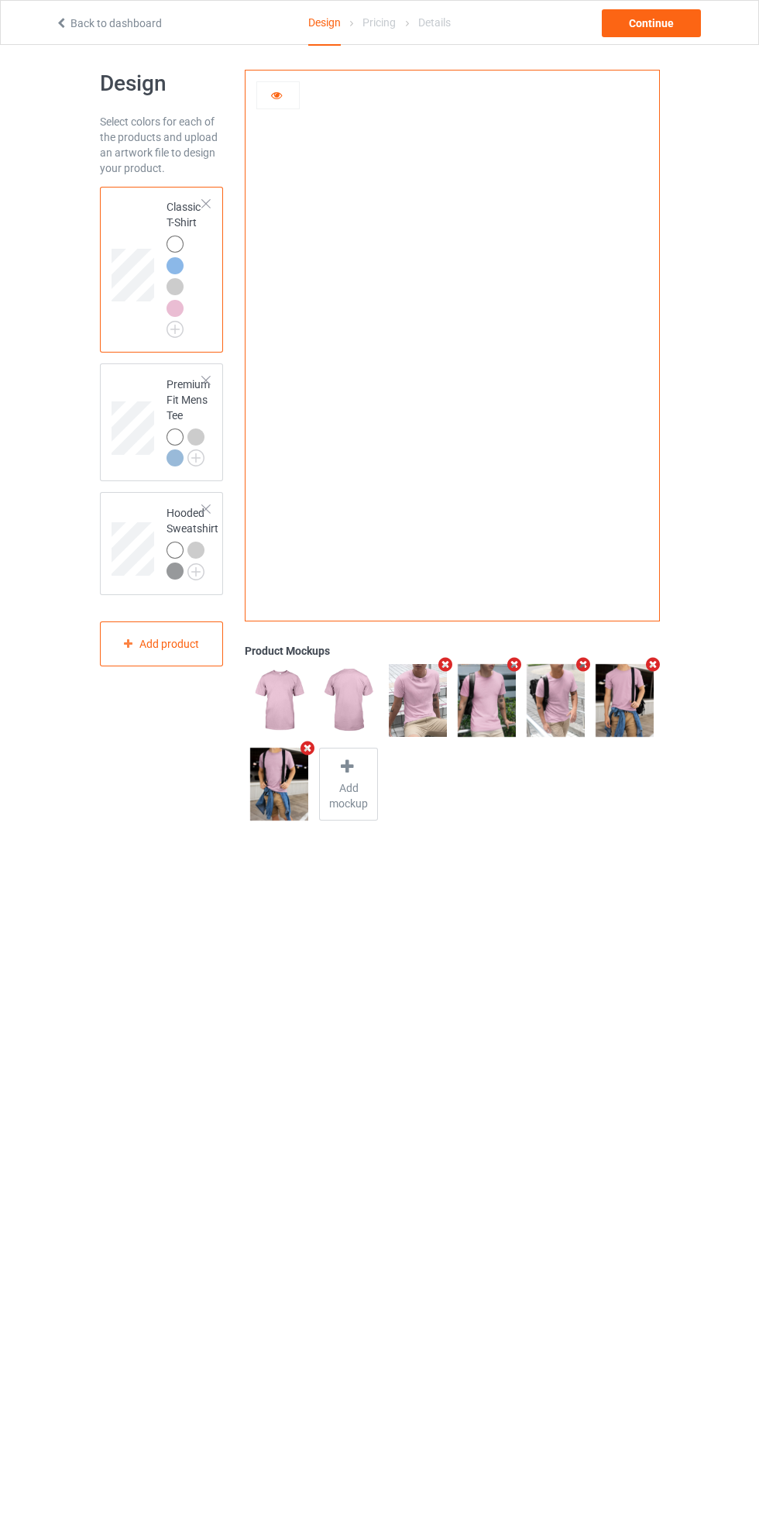
click at [0, 0] on img at bounding box center [0, 0] width 0 height 0
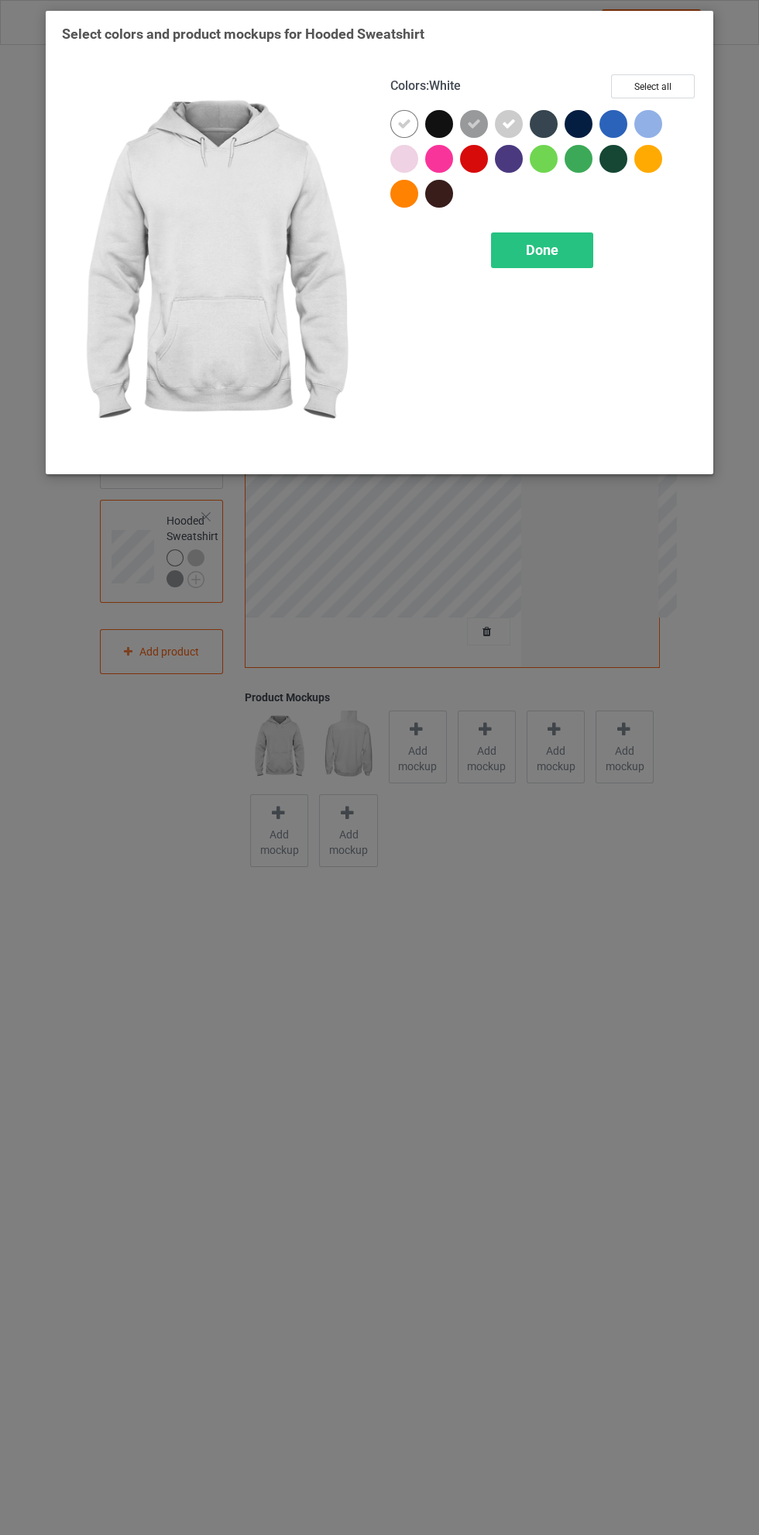
click at [475, 126] on icon at bounding box center [474, 124] width 14 height 14
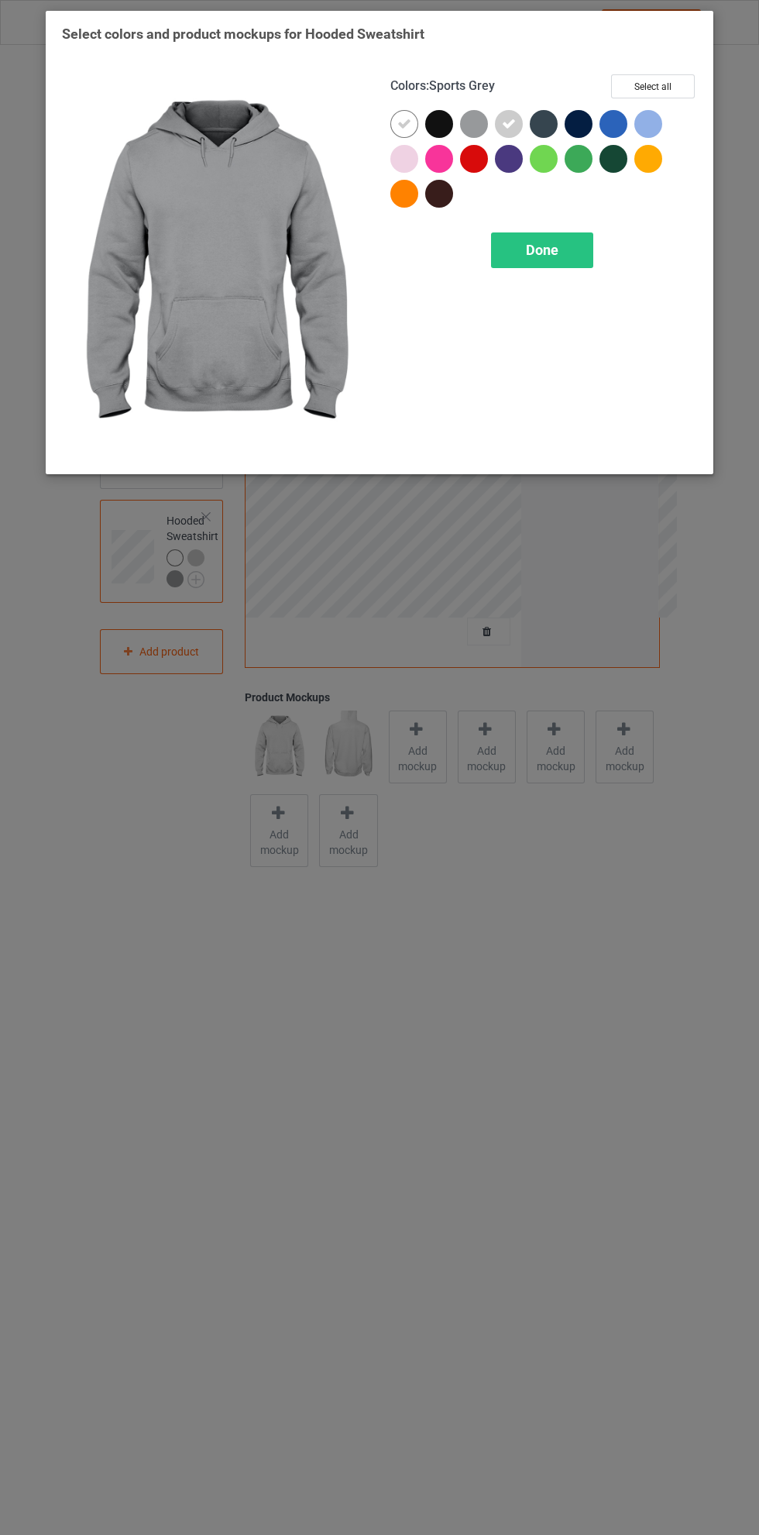
click at [655, 121] on div at bounding box center [649, 124] width 28 height 28
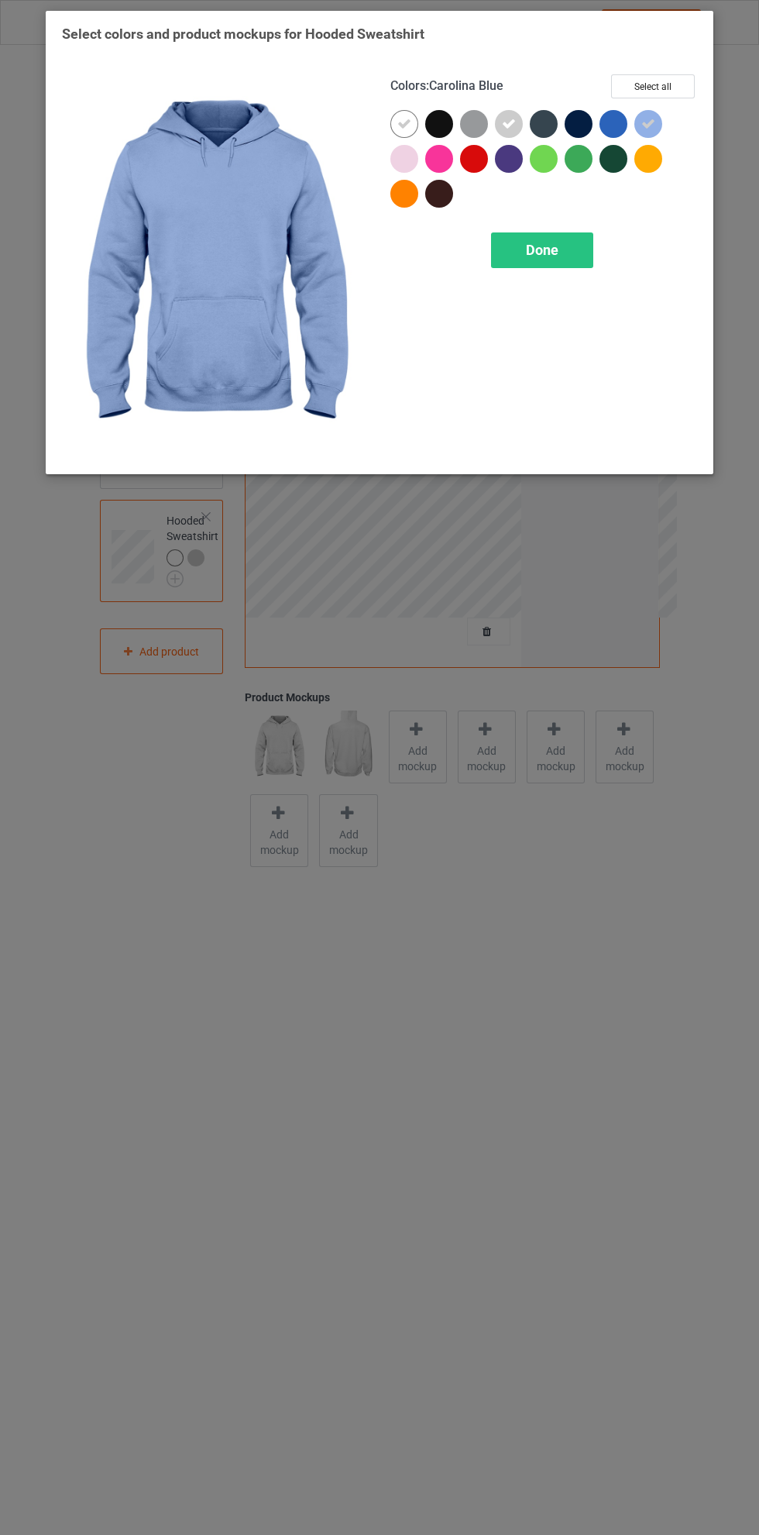
click at [566, 245] on div "Done" at bounding box center [542, 250] width 102 height 36
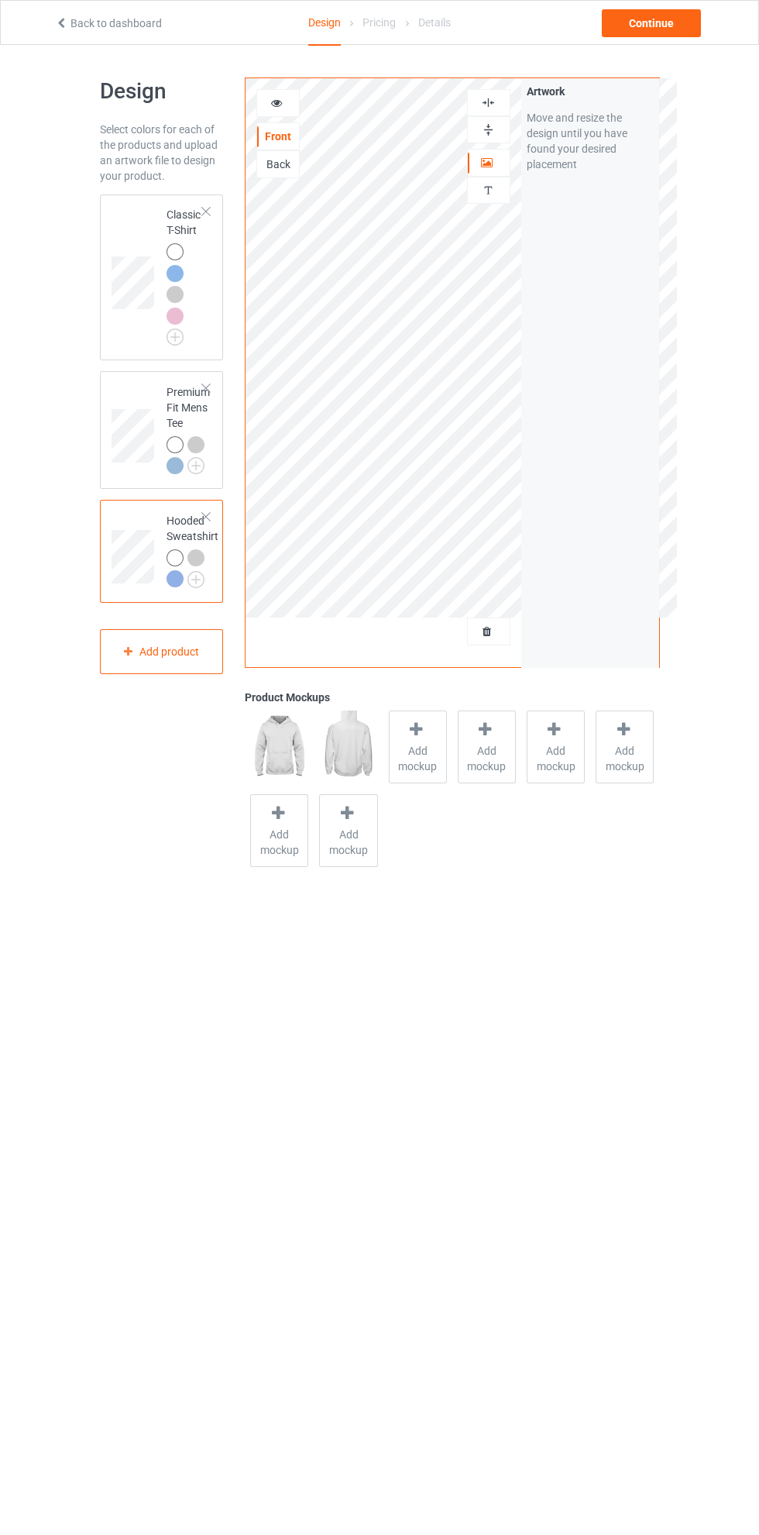
click at [178, 281] on div at bounding box center [178, 276] width 22 height 22
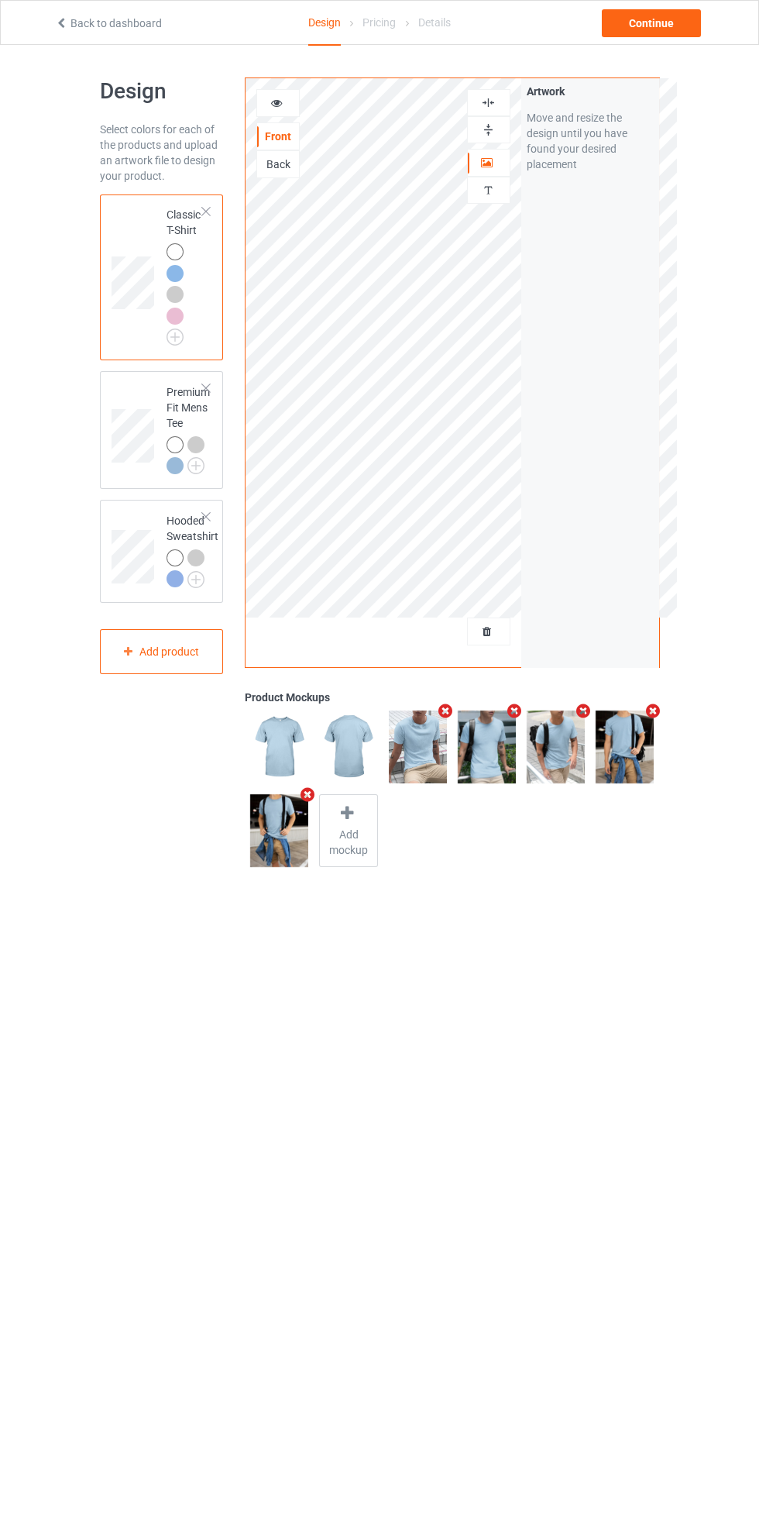
click at [277, 112] on div at bounding box center [277, 103] width 43 height 28
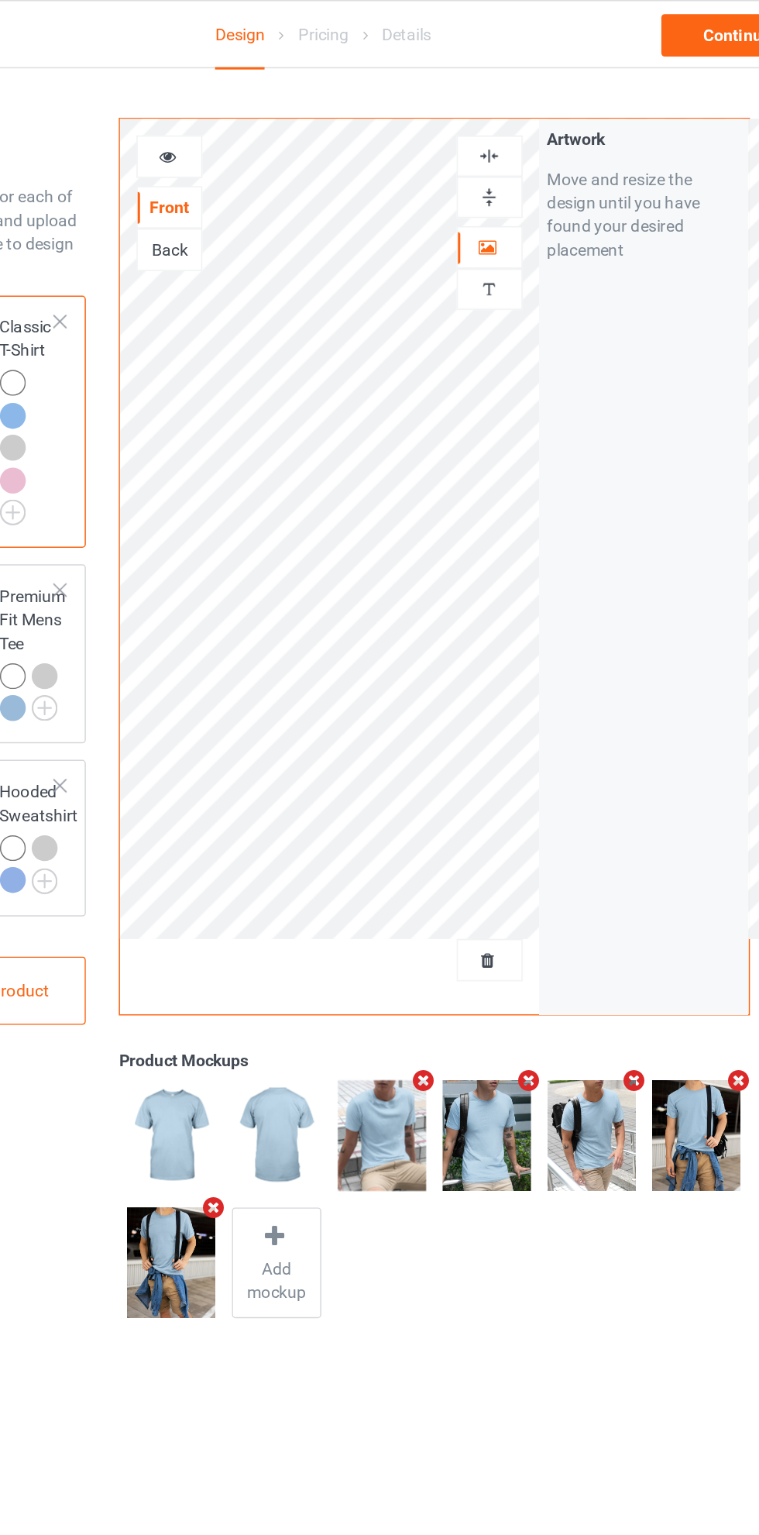
click at [272, 94] on div at bounding box center [277, 103] width 43 height 28
click at [284, 102] on div at bounding box center [278, 102] width 42 height 15
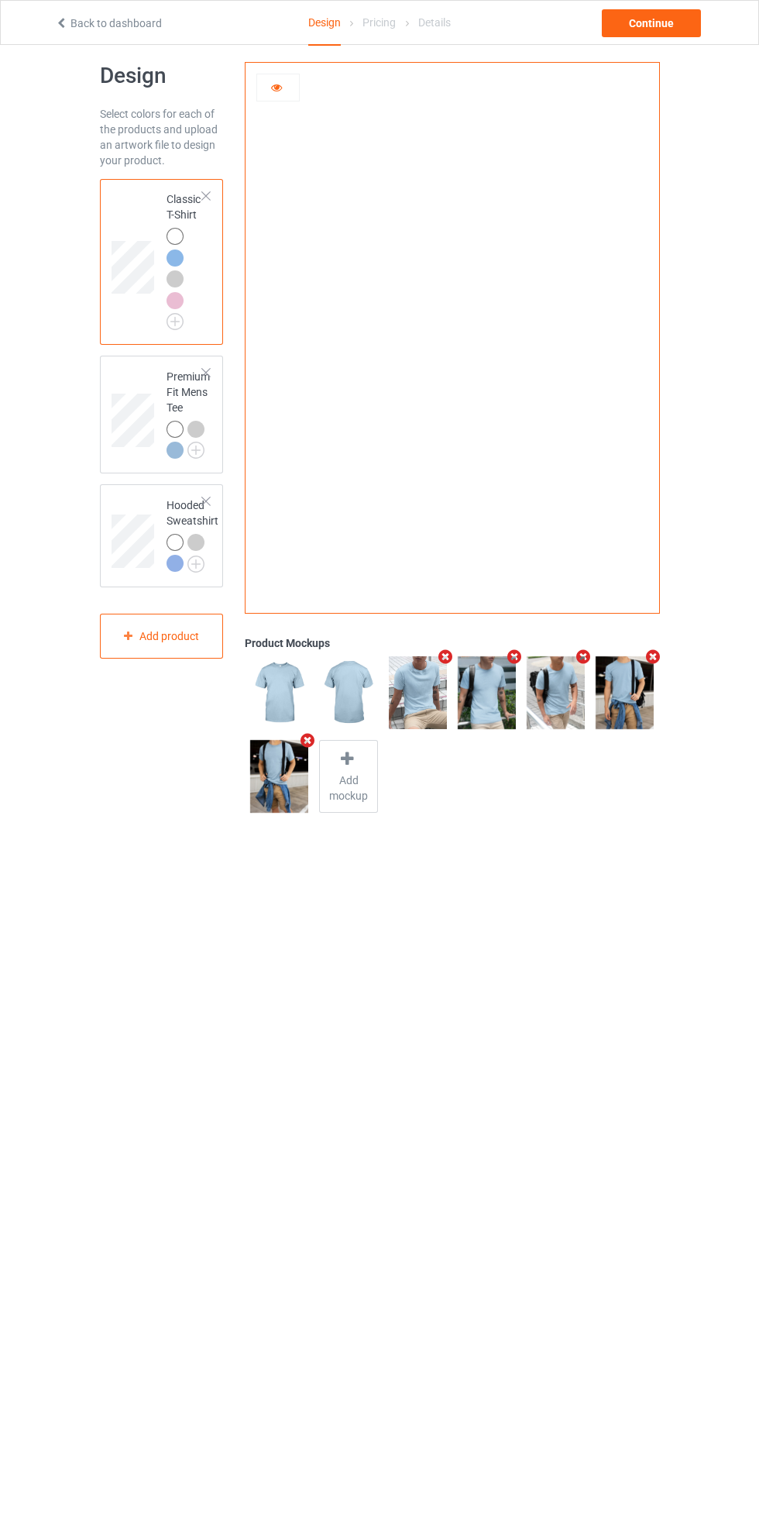
scroll to position [16, 0]
click at [675, 36] on div "Continue" at bounding box center [651, 23] width 99 height 28
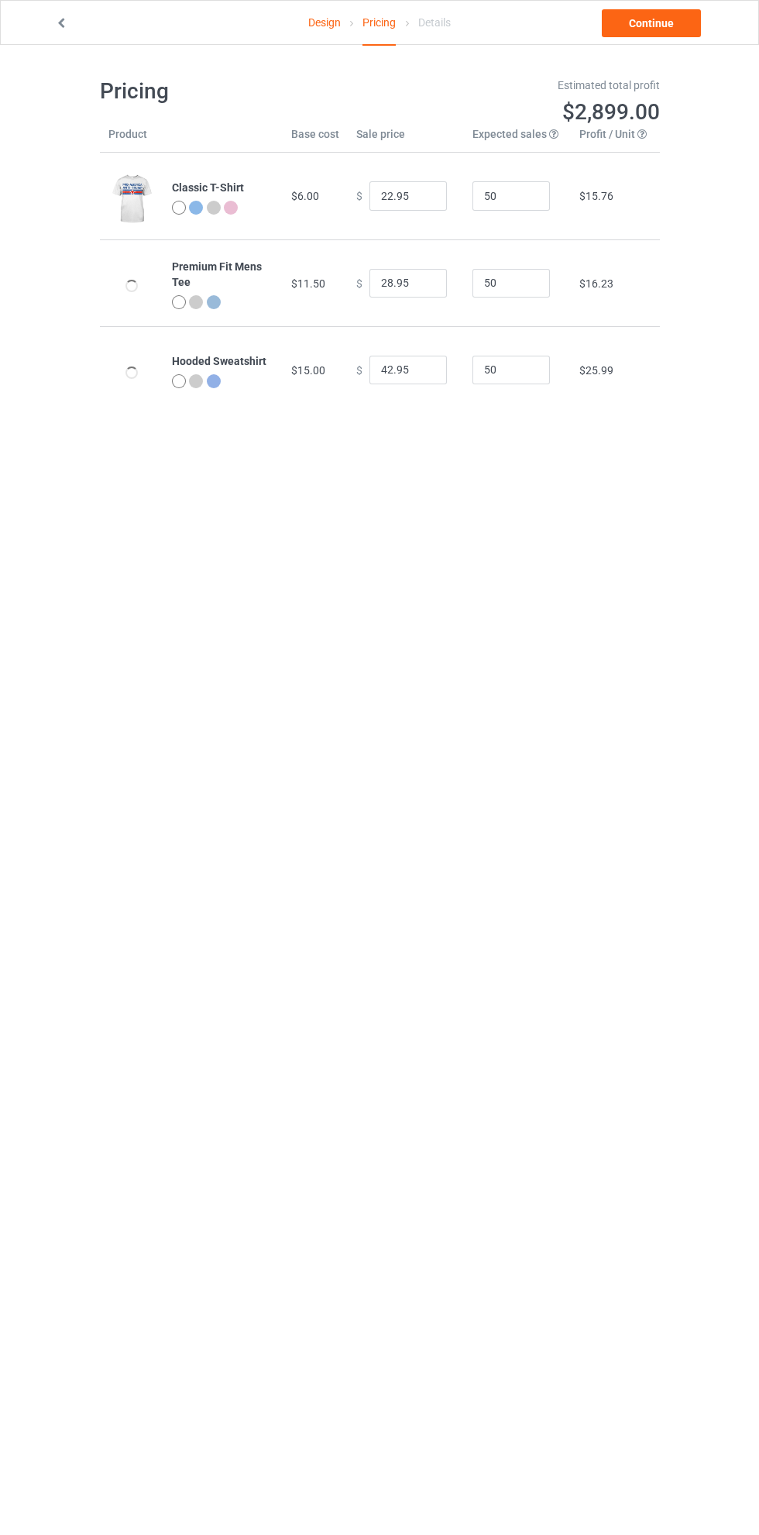
click at [662, 27] on link "Continue" at bounding box center [651, 23] width 99 height 28
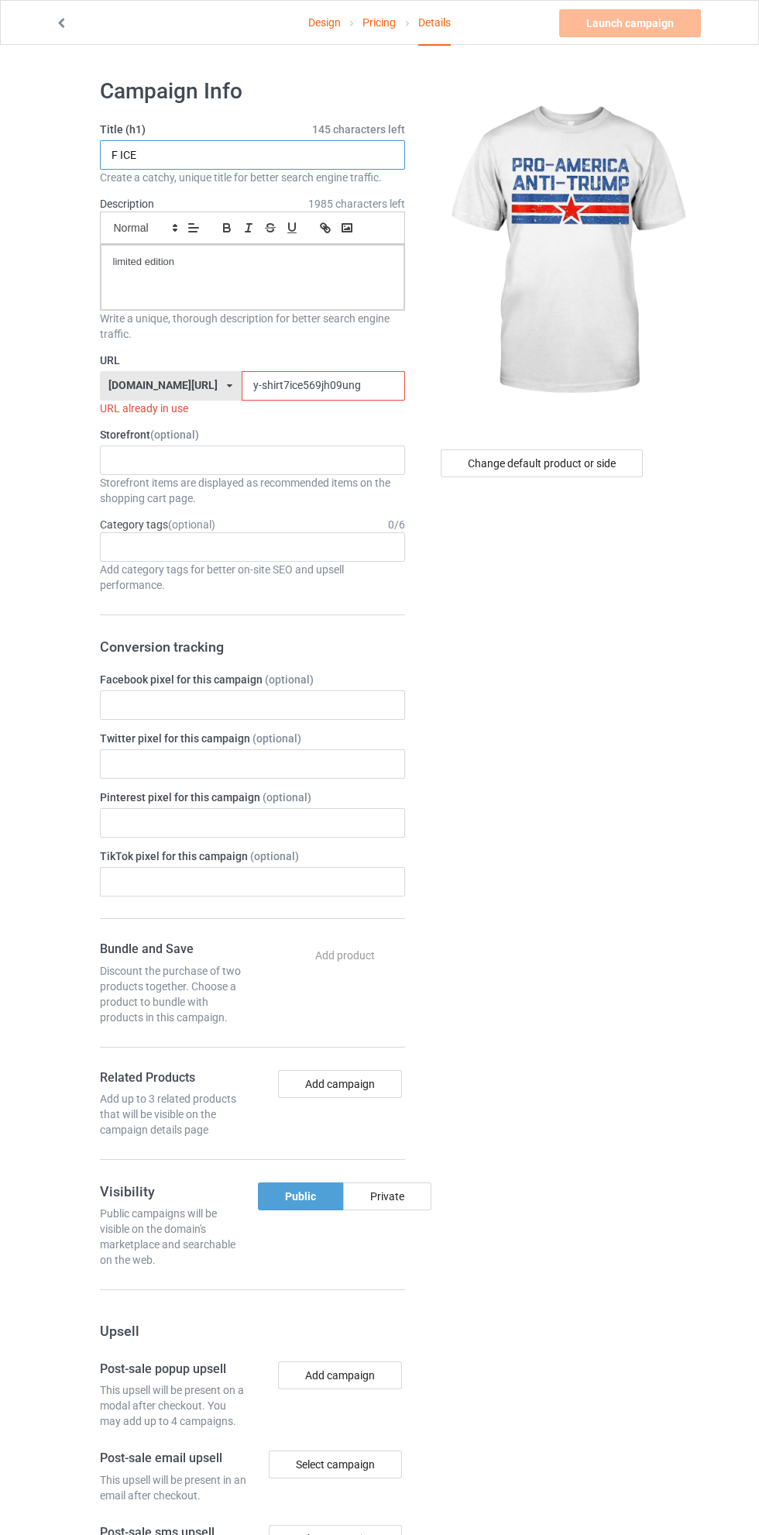
click at [272, 150] on input "F ICE" at bounding box center [252, 154] width 305 height 29
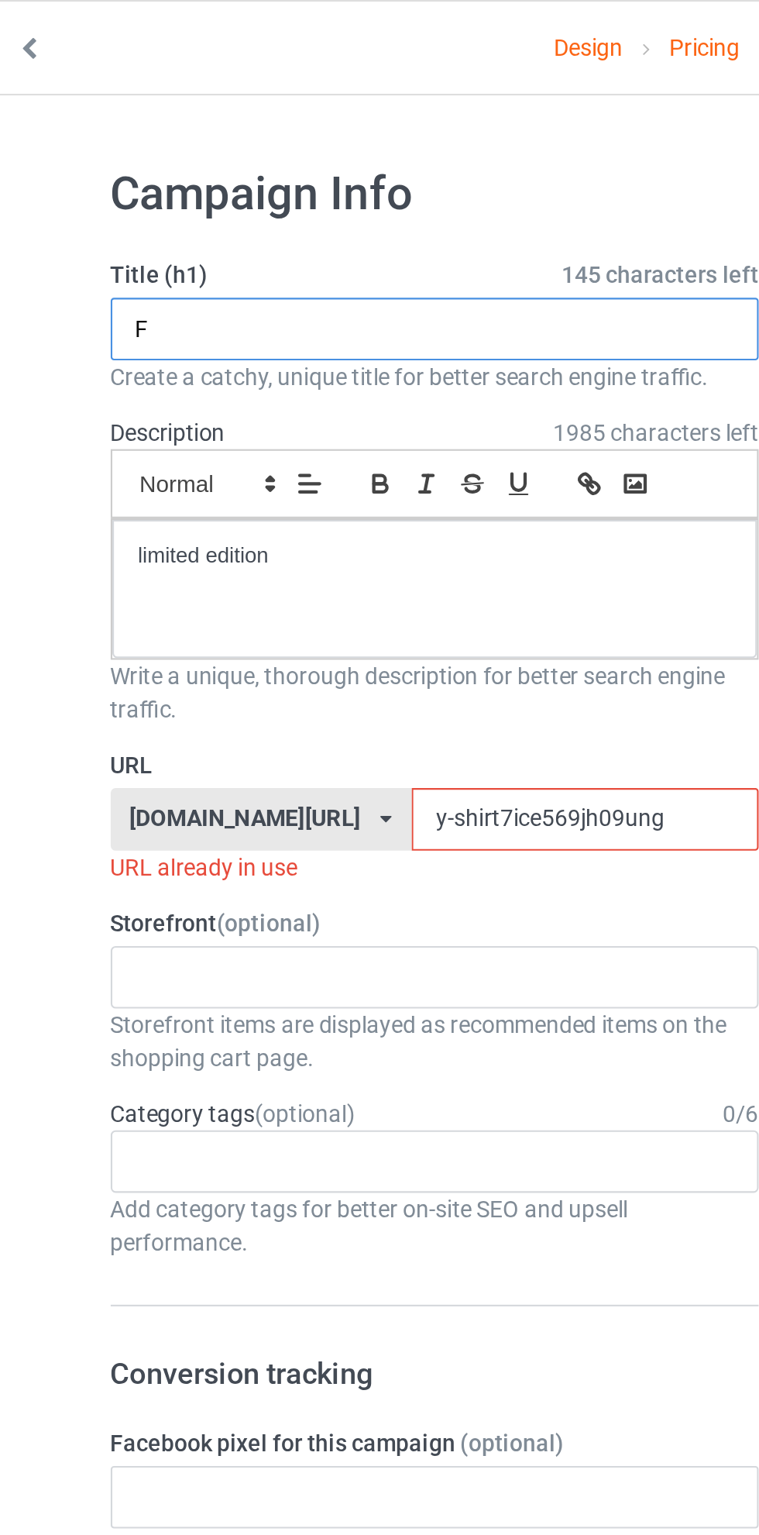
type input "F"
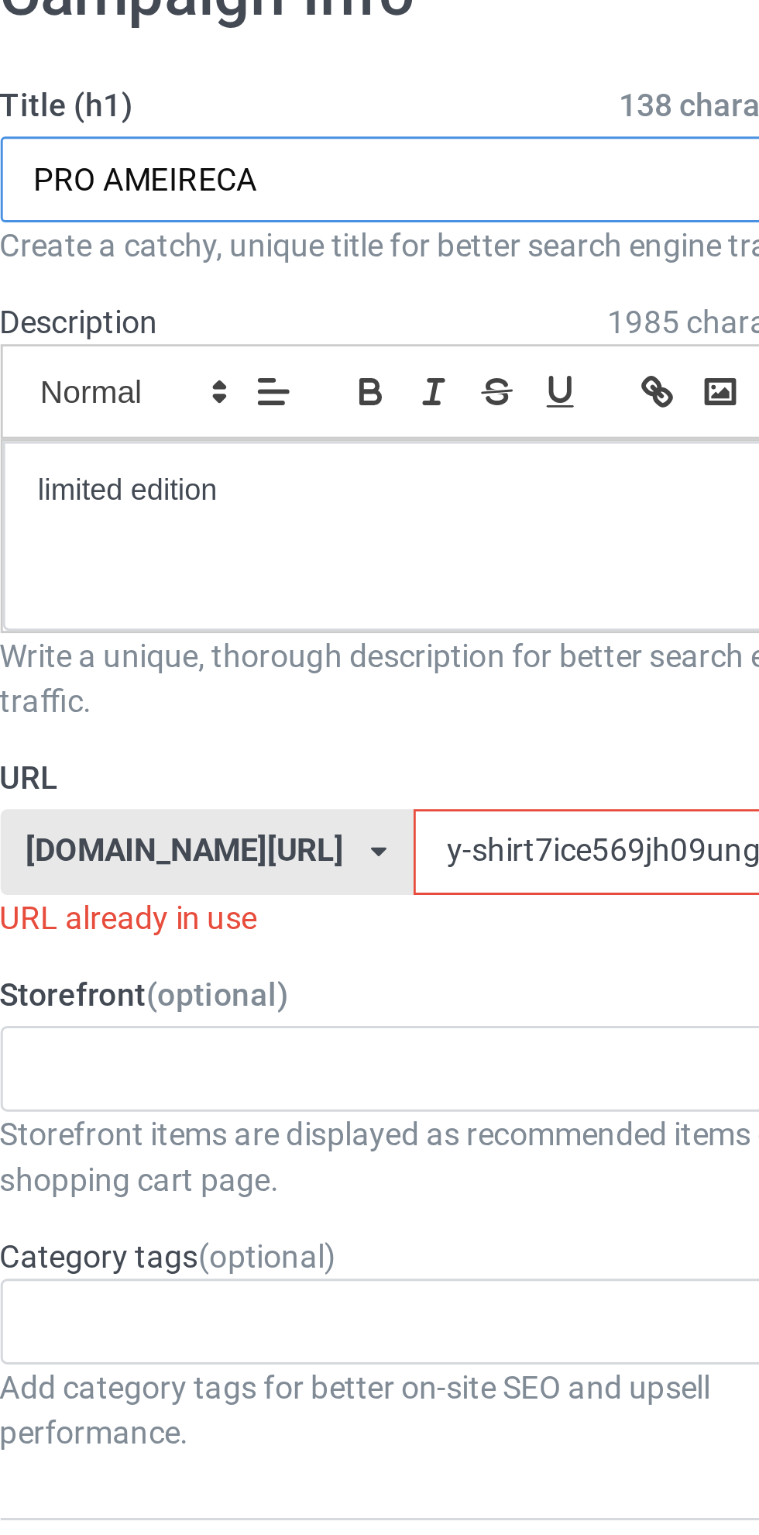
click at [171, 153] on input "PRO AMEIRECA" at bounding box center [252, 154] width 305 height 29
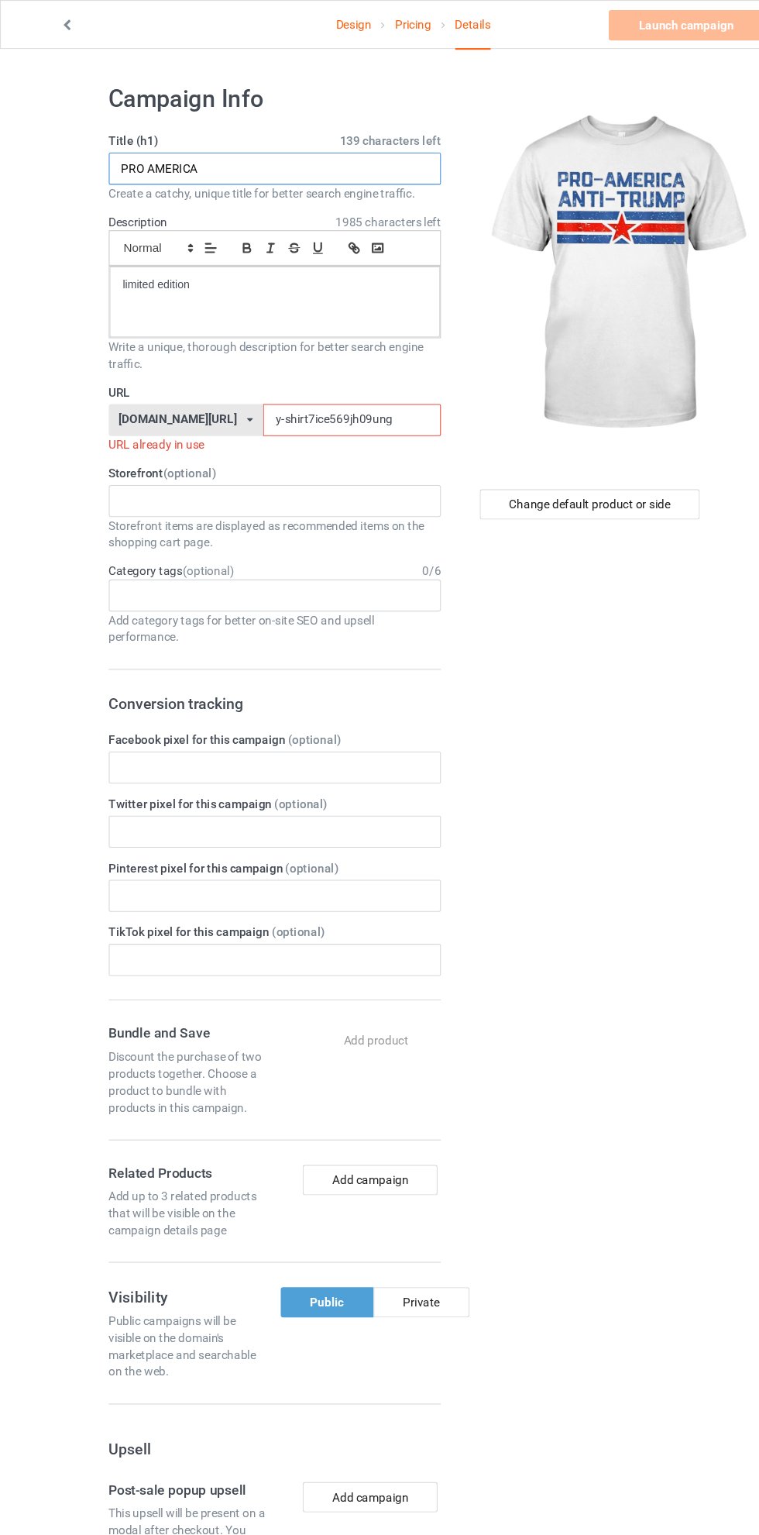
type input "PRO AMERICA"
click at [286, 391] on input "y-shirt7ice569jh09ung" at bounding box center [323, 385] width 163 height 29
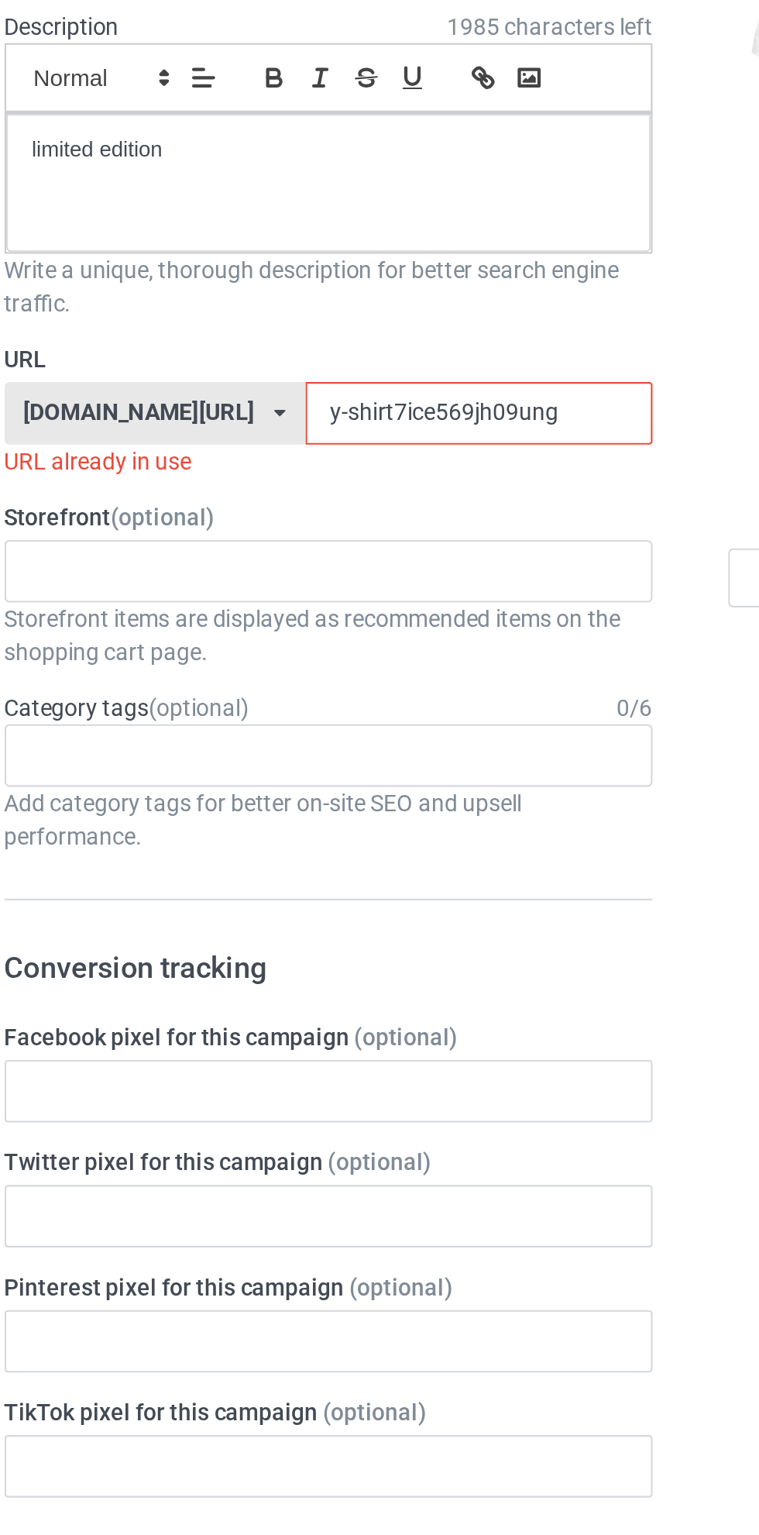
click at [331, 387] on input "y-shirt7ice569jh09ung" at bounding box center [323, 385] width 163 height 29
click at [242, 389] on input "y-shirt7ice569jh09ung" at bounding box center [323, 385] width 163 height 29
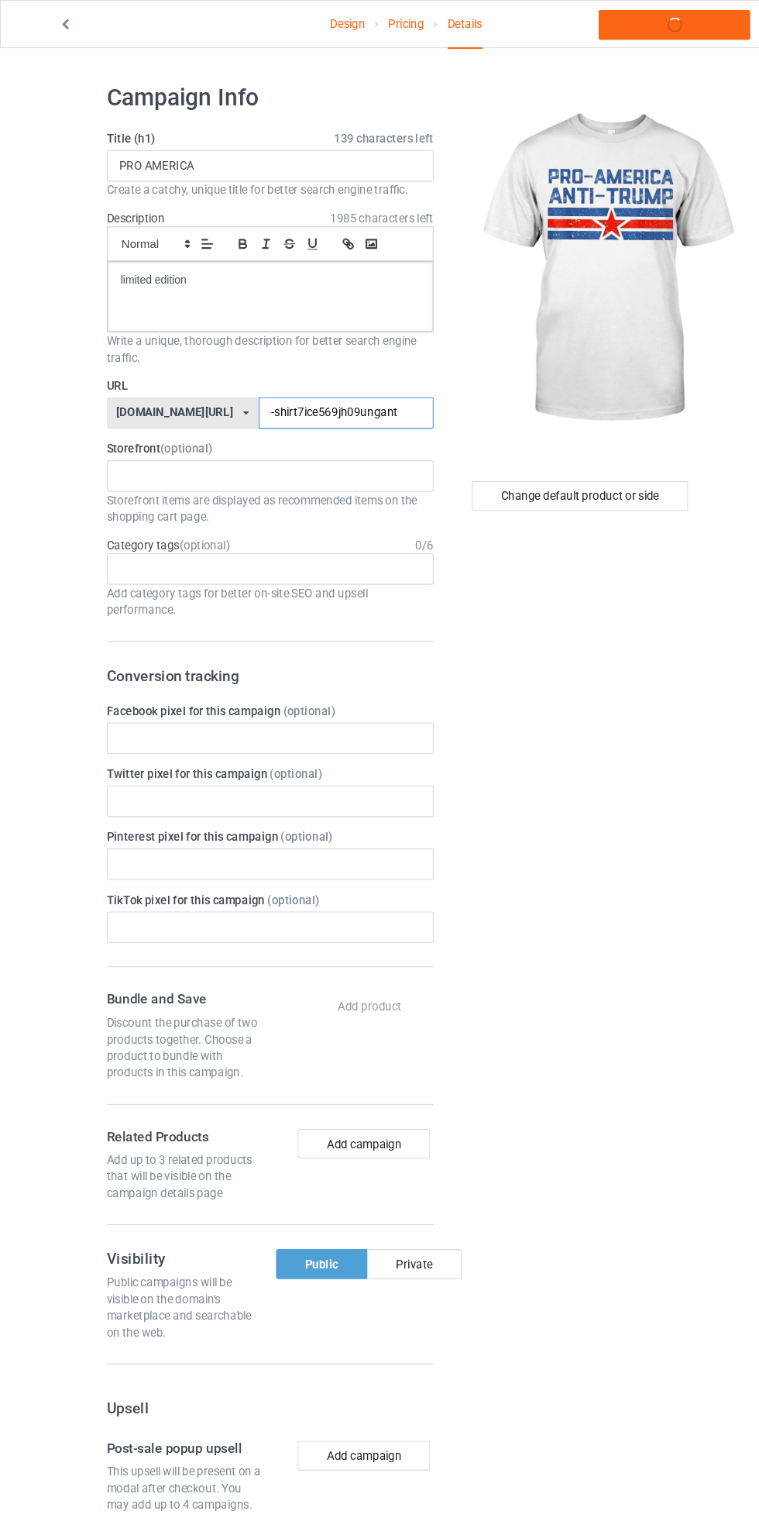
type input "-shirt7ice569jh09unganti"
click at [645, 23] on link "Launch campaign" at bounding box center [630, 23] width 142 height 28
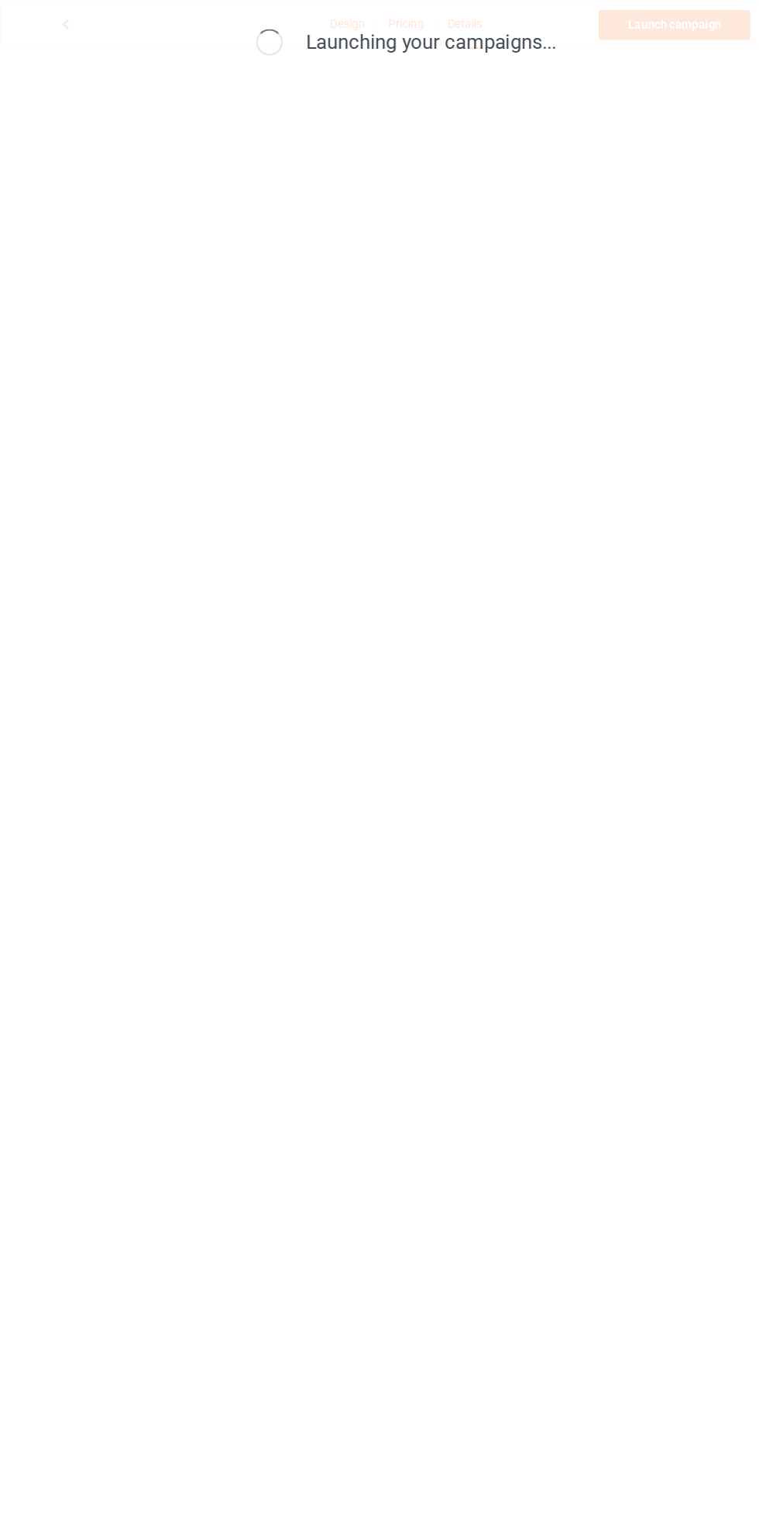
click at [46, 439] on div "Launching your campaigns..." at bounding box center [379, 767] width 759 height 1535
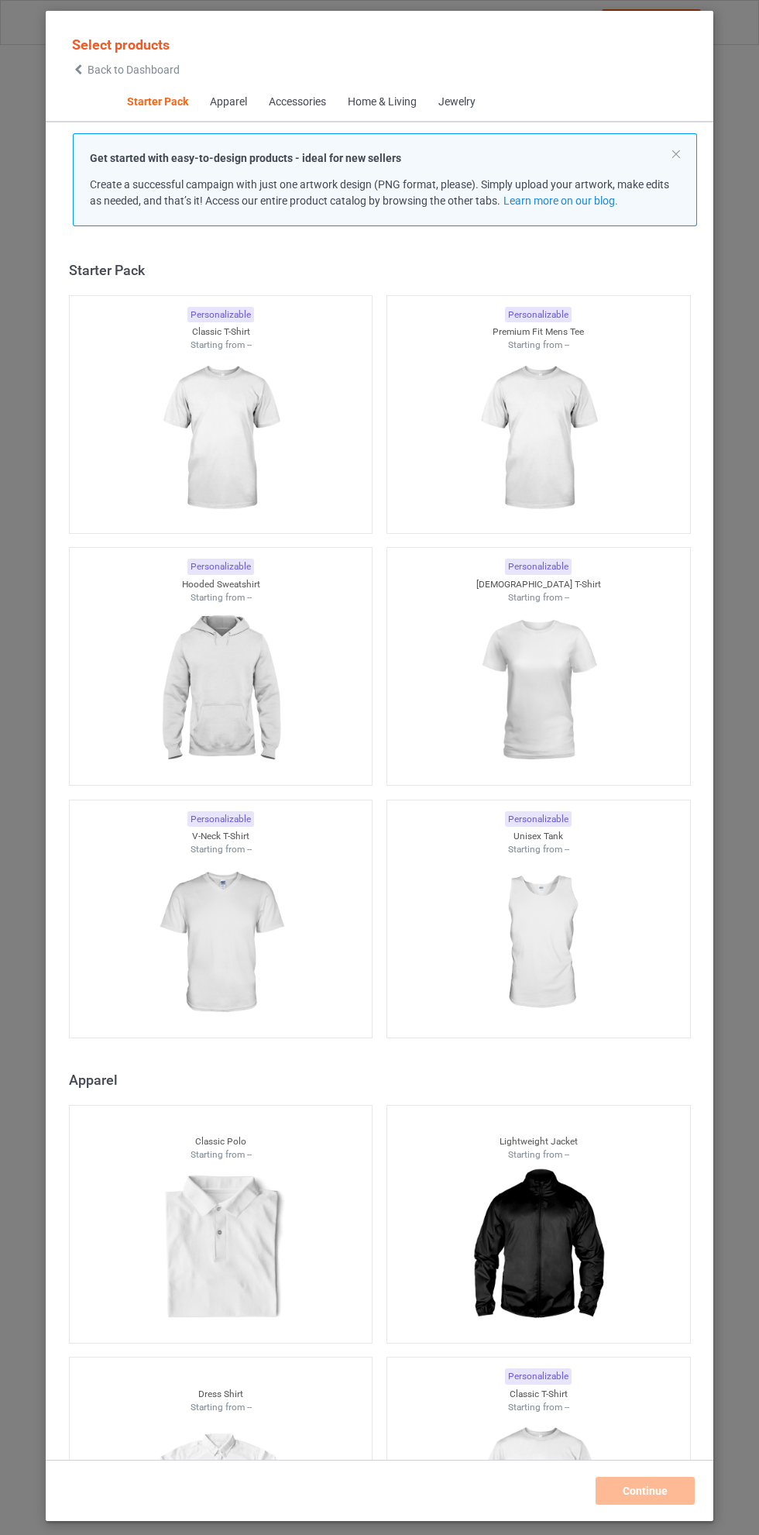
scroll to position [19, 0]
